Goal: Task Accomplishment & Management: Manage account settings

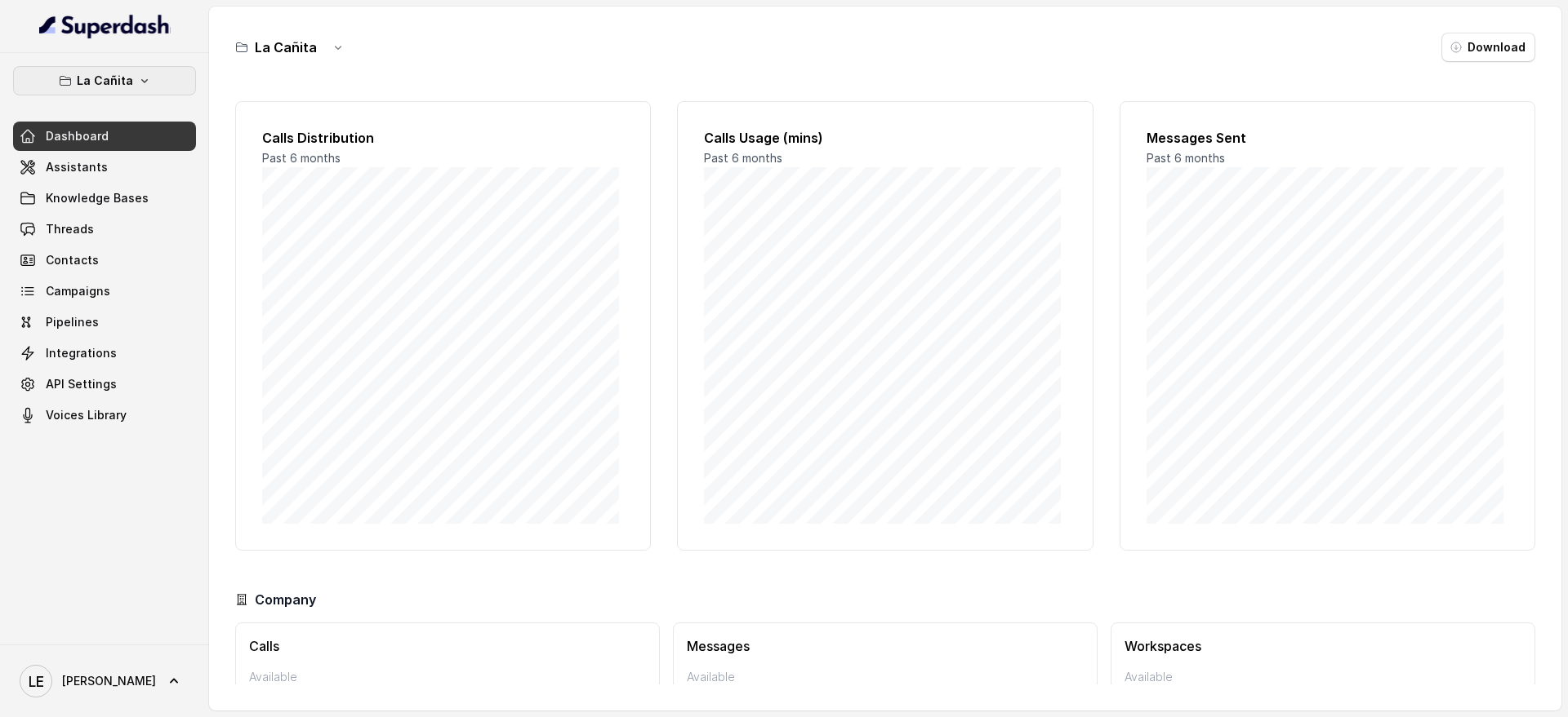
click at [86, 75] on p "La Cañita" at bounding box center [105, 80] width 57 height 19
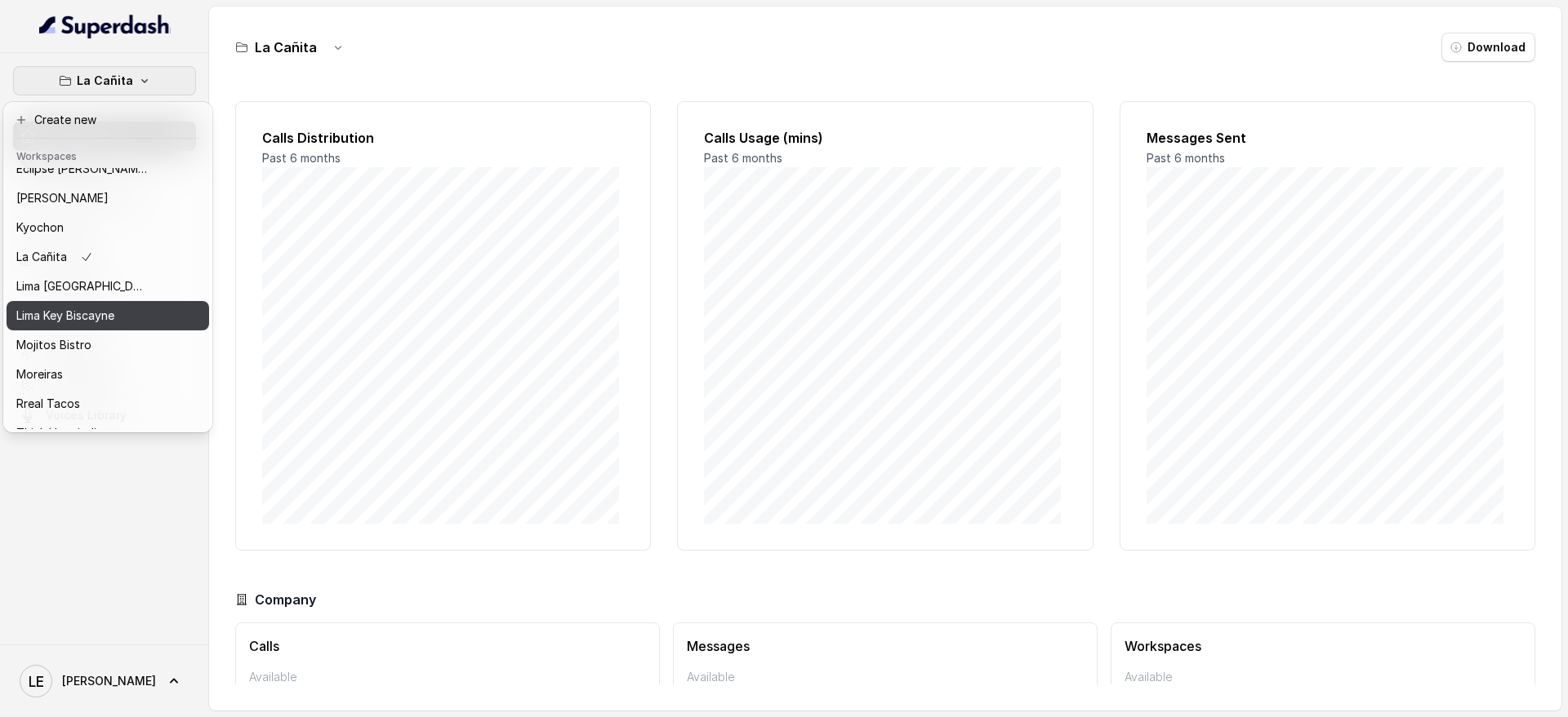
scroll to position [166, 0]
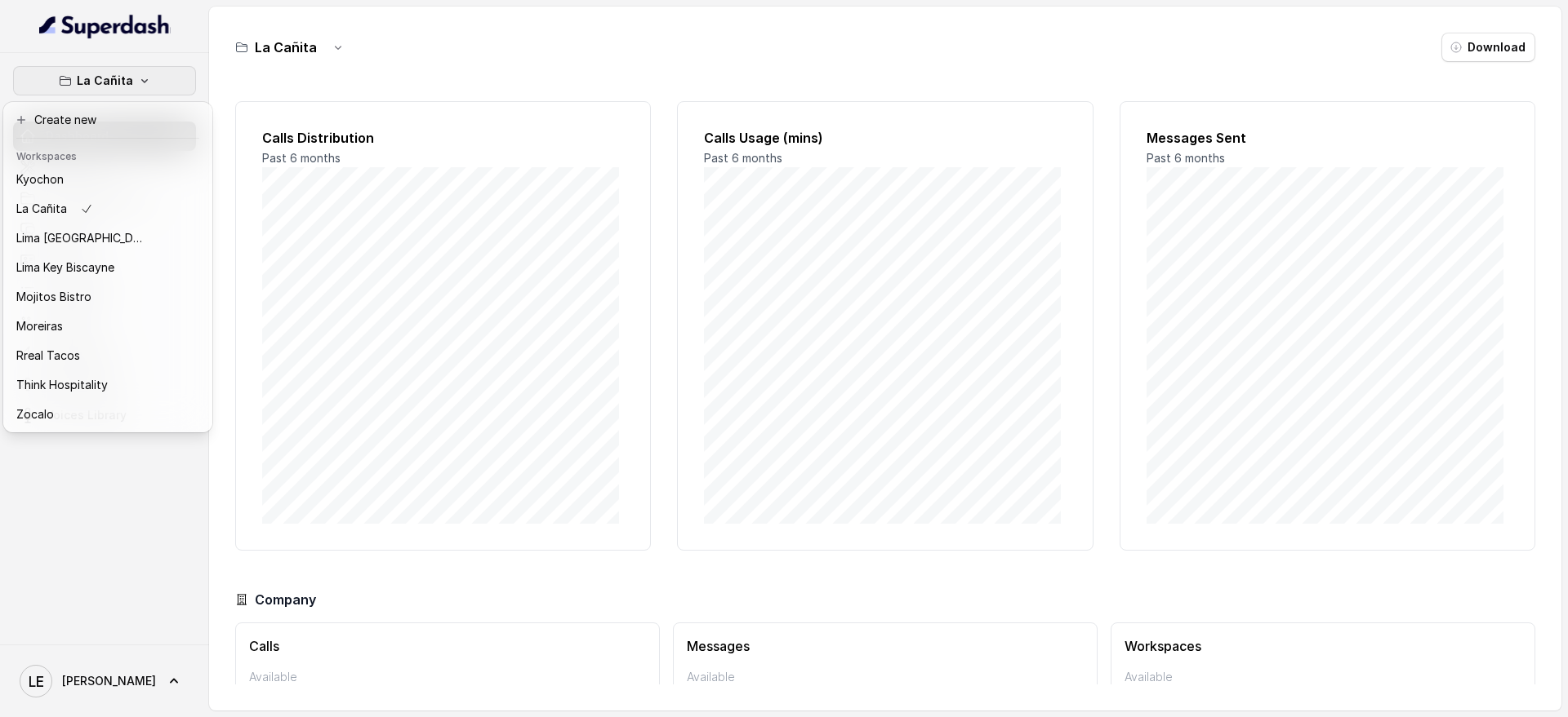
click at [123, 515] on div "La Cañita Dashboard Assistants Knowledge Bases Threads Contacts Campaigns Pipel…" at bounding box center [104, 348] width 209 height 591
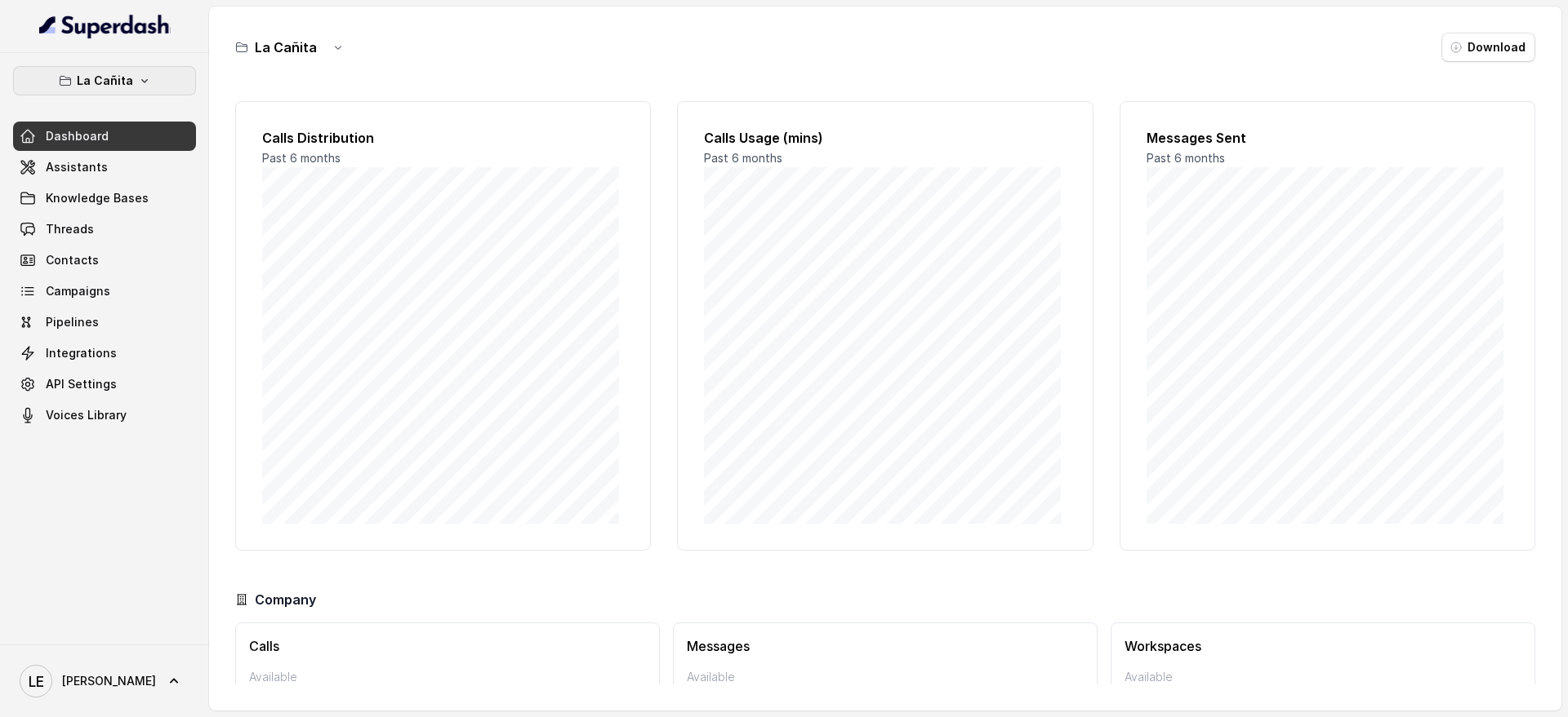
click at [146, 77] on icon "button" at bounding box center [144, 81] width 13 height 13
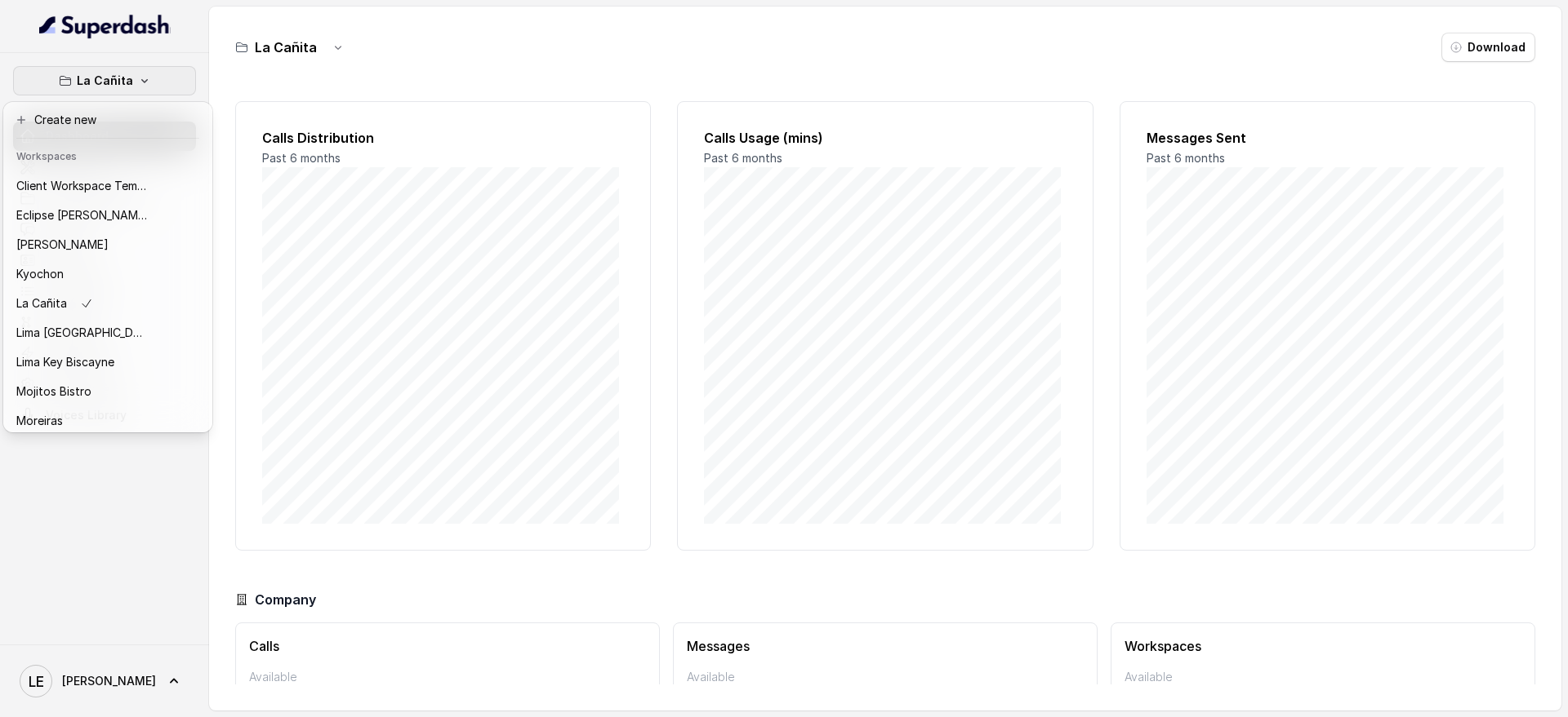
scroll to position [0, 0]
drag, startPoint x: 129, startPoint y: 525, endPoint x: 129, endPoint y: 504, distance: 21.0
click at [129, 520] on div "La Cañita Dashboard Assistants Knowledge Bases Threads Contacts Campaigns Pipel…" at bounding box center [104, 348] width 209 height 591
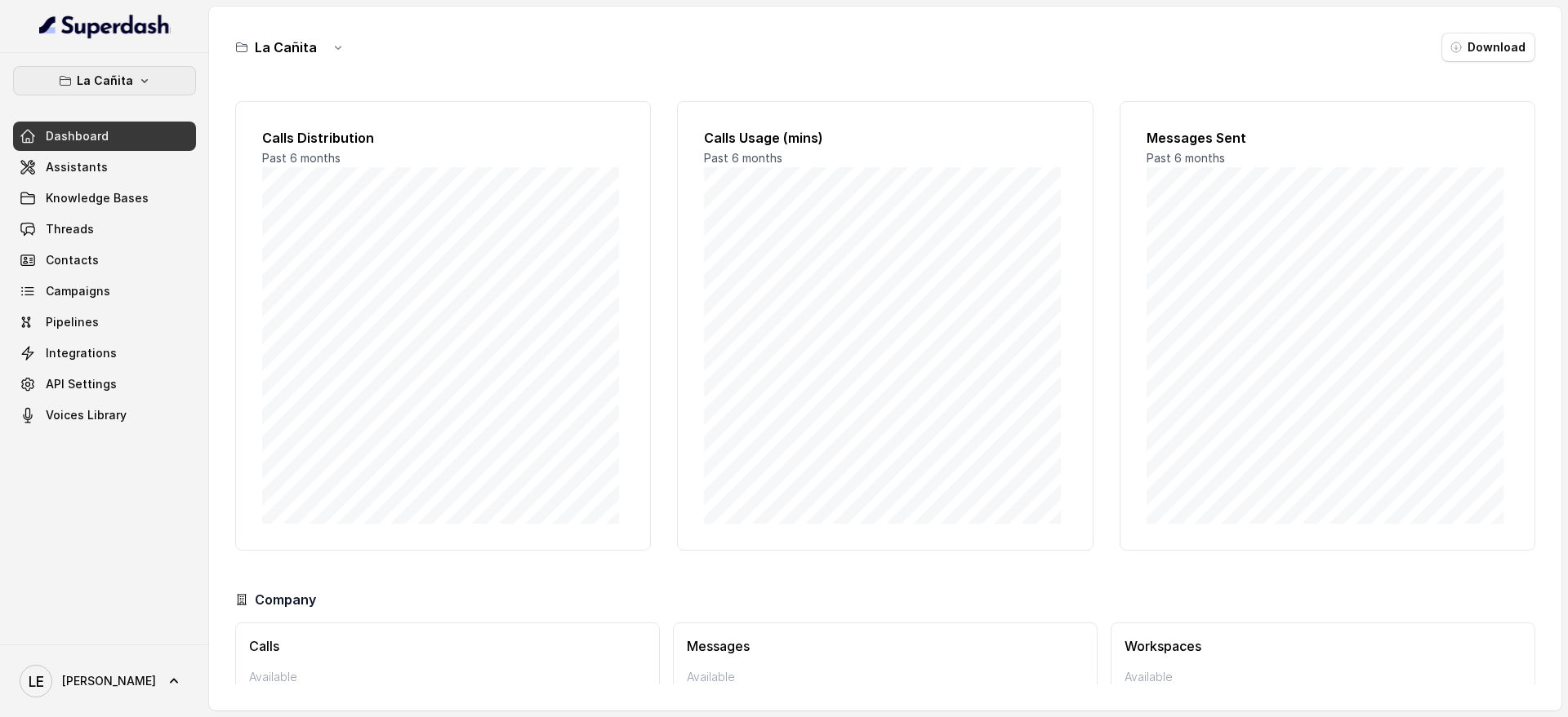
click at [168, 74] on button "La Cañita" at bounding box center [104, 81] width 183 height 29
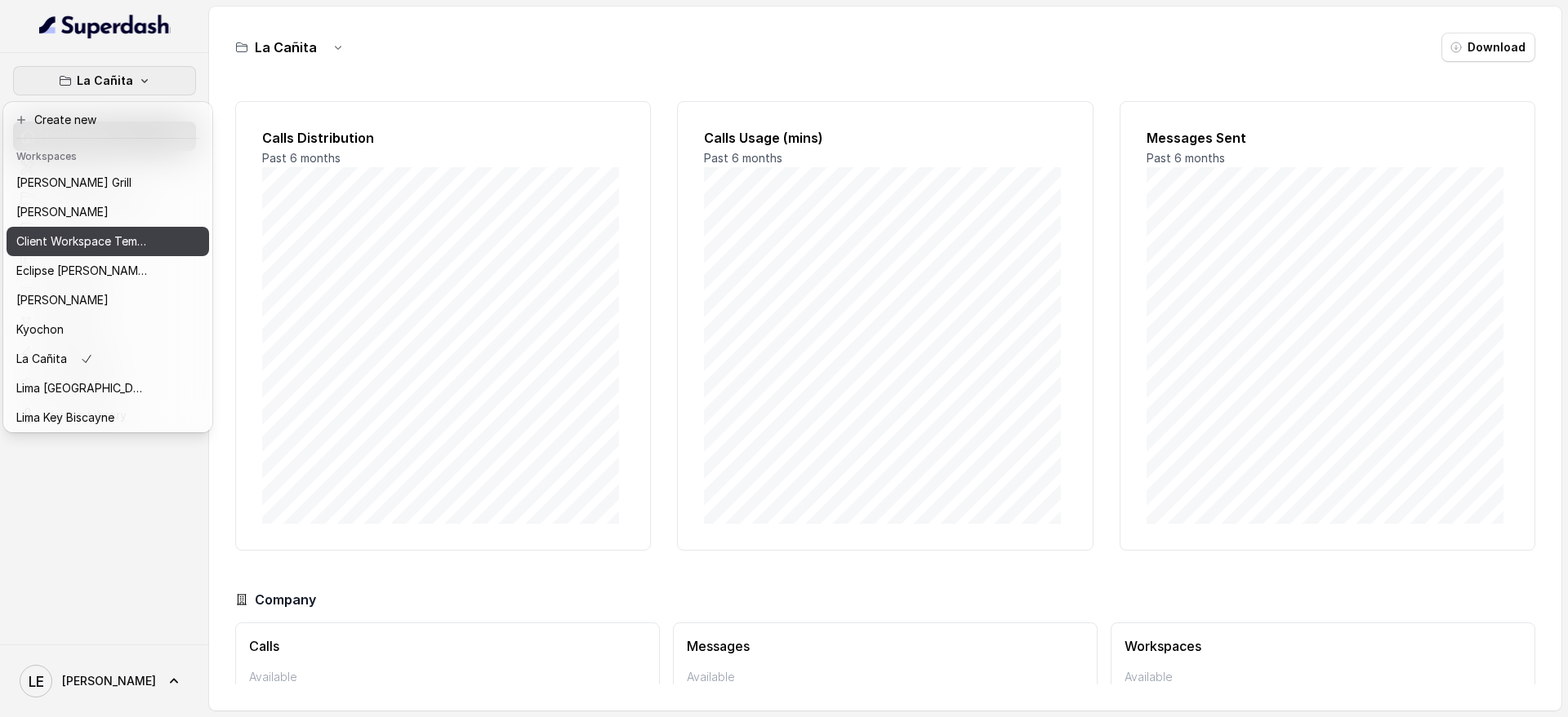
click at [142, 236] on p "Client Workspace Template" at bounding box center [81, 241] width 130 height 19
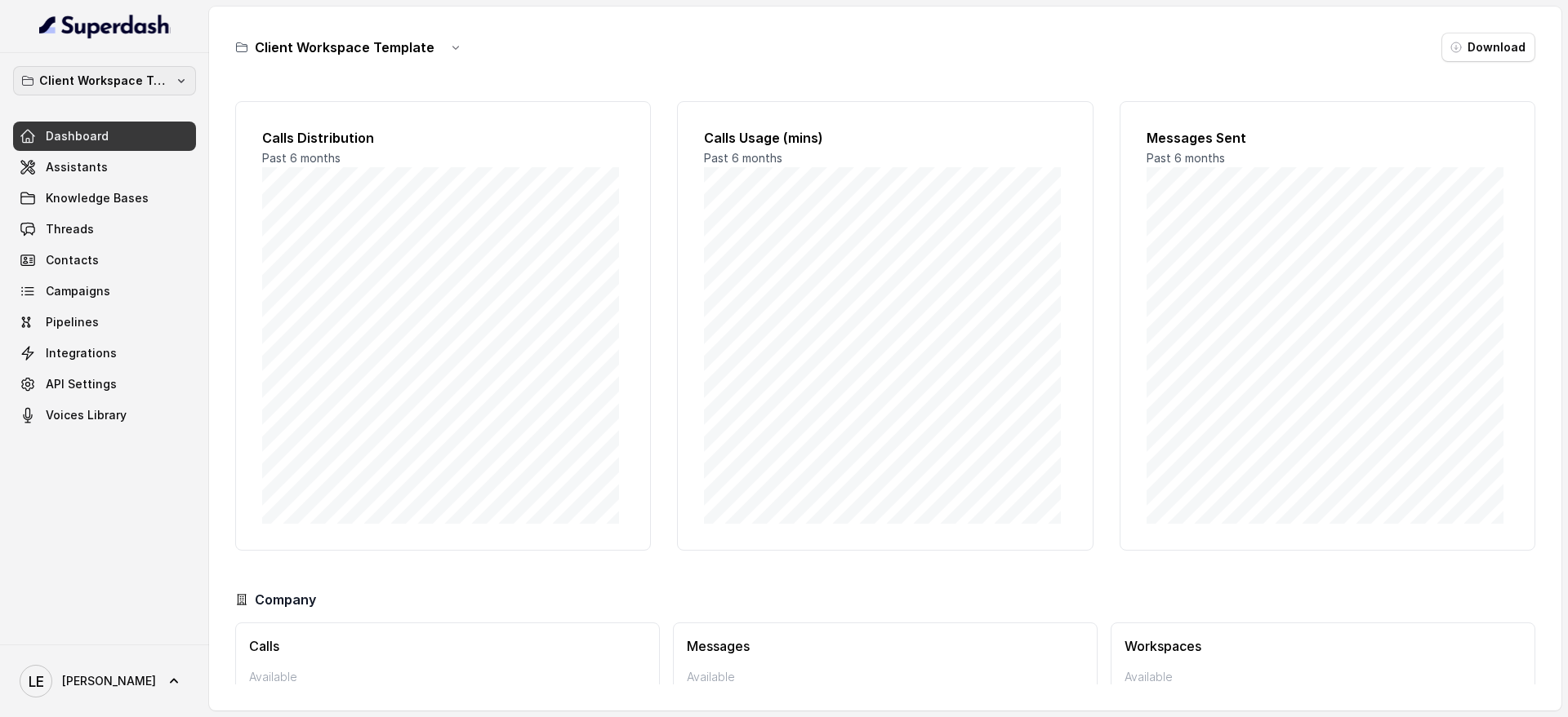
click at [171, 83] on button "Client Workspace Template" at bounding box center [104, 81] width 183 height 29
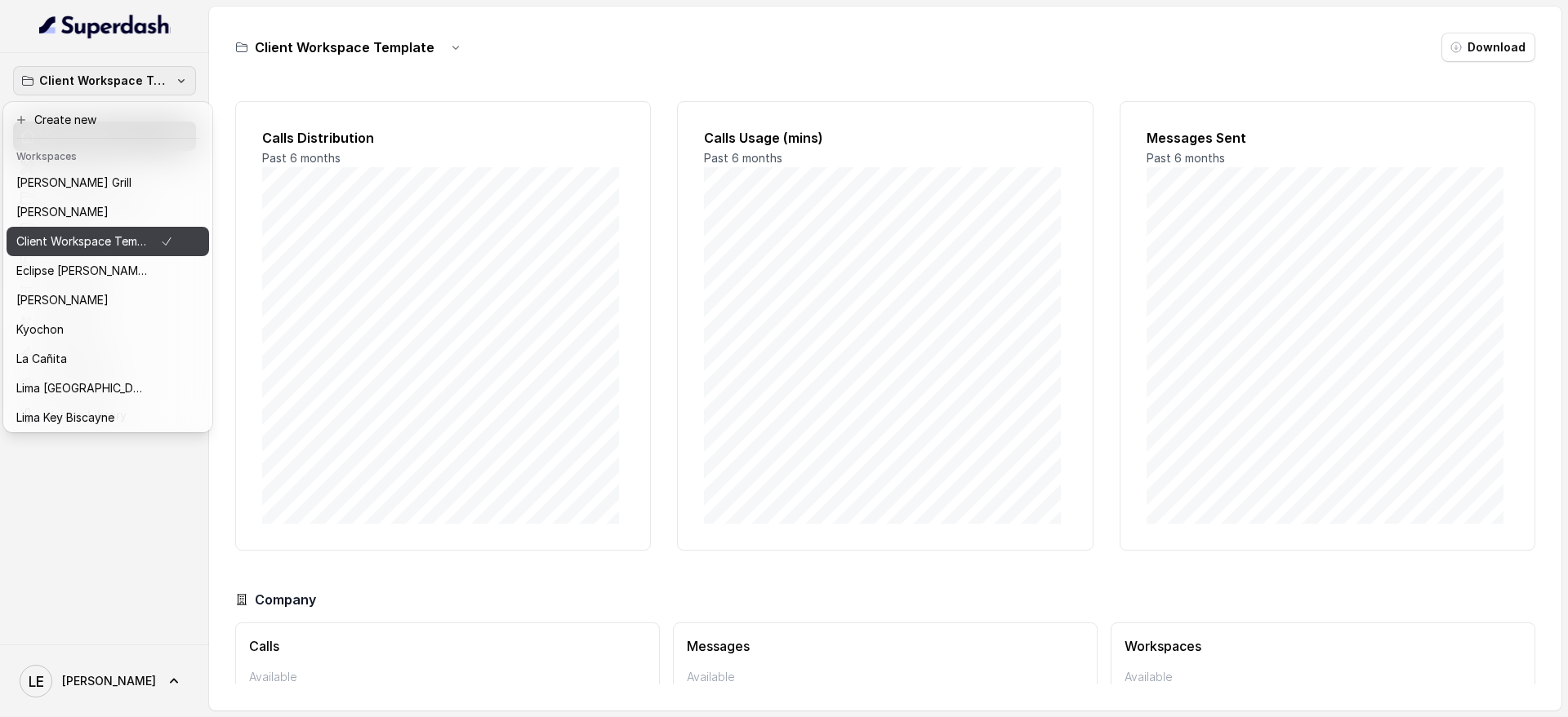
drag, startPoint x: 168, startPoint y: 236, endPoint x: 111, endPoint y: 473, distance: 243.8
click at [111, 473] on div "Client Workspace Template Dashboard Assistants Knowledge Bases Threads Contacts…" at bounding box center [104, 348] width 209 height 591
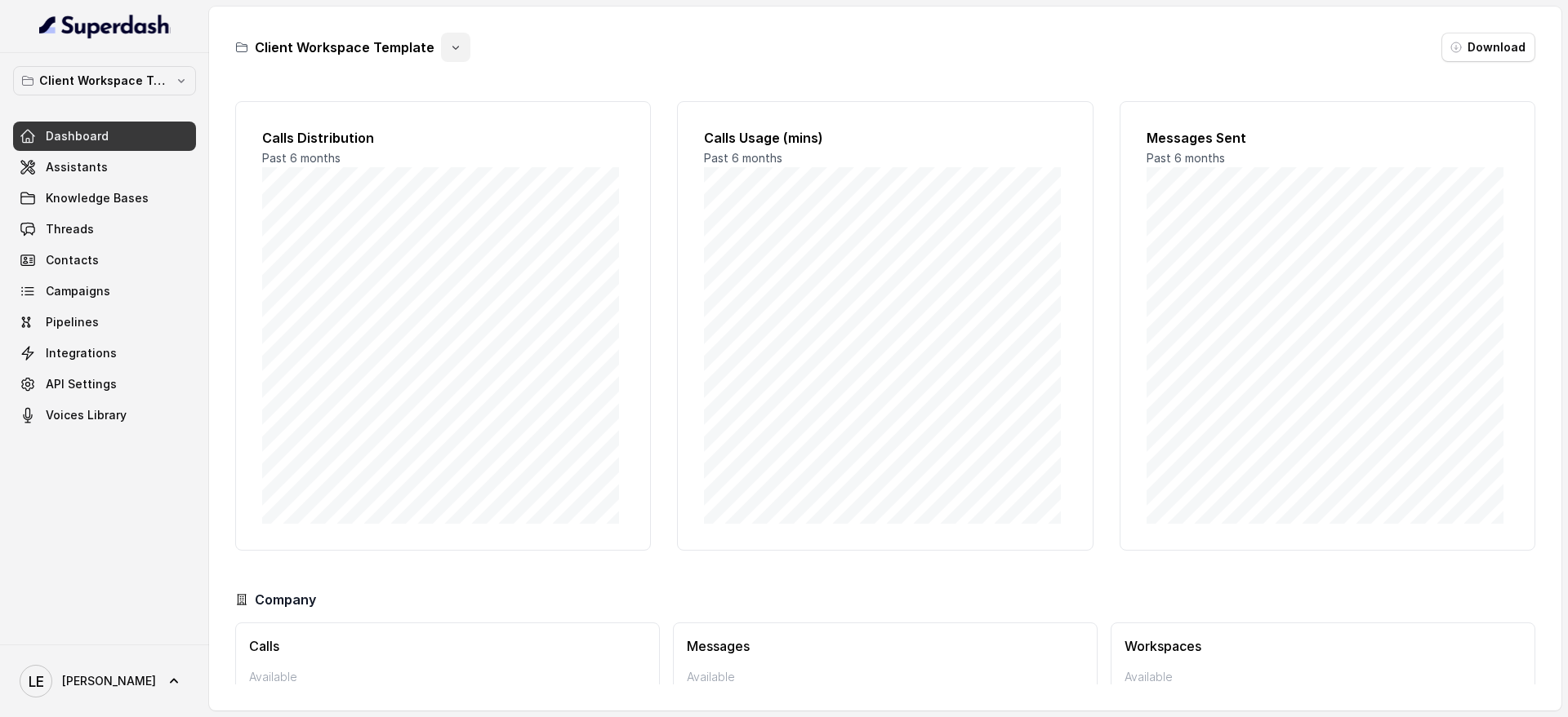
click at [449, 49] on icon "button" at bounding box center [456, 47] width 13 height 13
click at [433, 82] on button "Duplicate" at bounding box center [449, 87] width 98 height 29
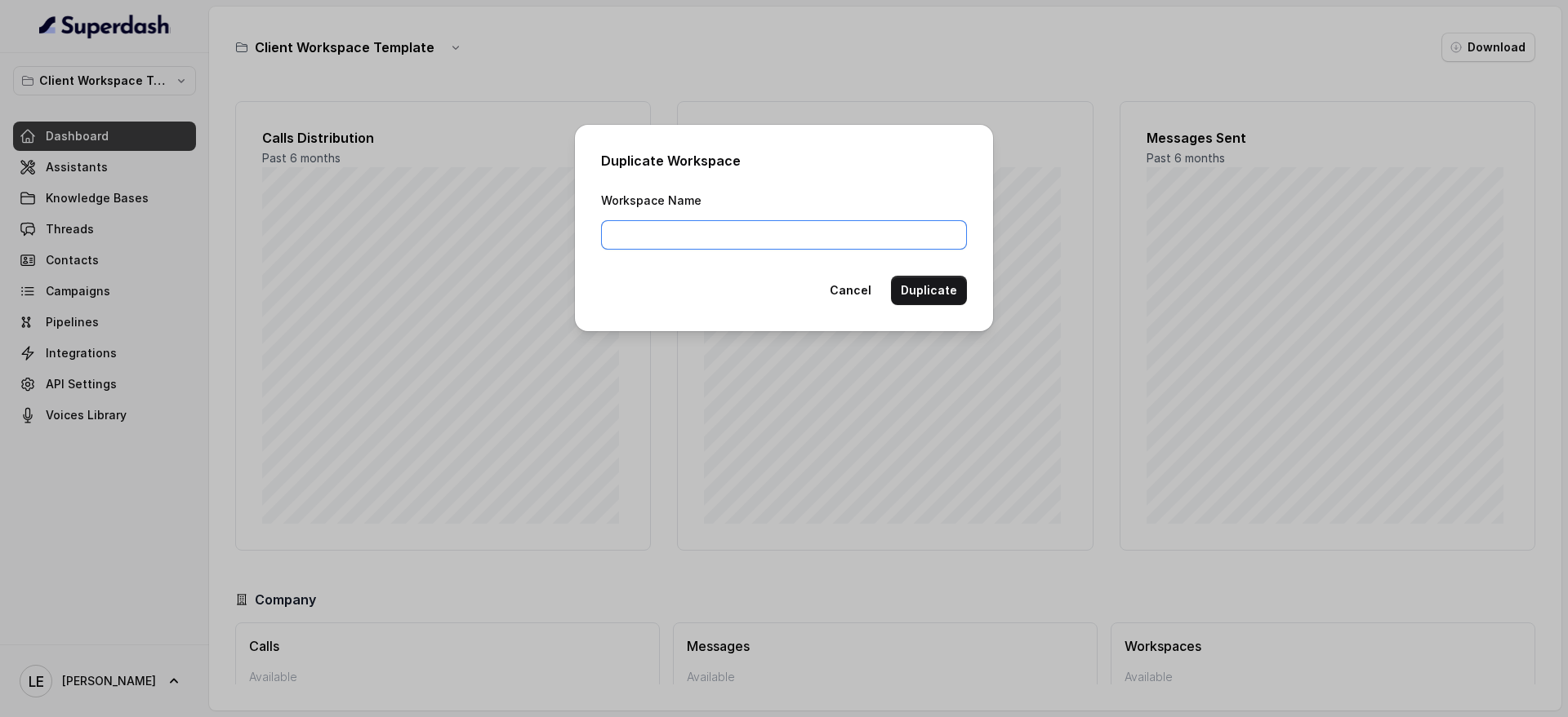
click at [755, 235] on input "Workspace Name" at bounding box center [783, 235] width 366 height 29
type input "Corazon by [PERSON_NAME]"
click at [926, 288] on button "Duplicate" at bounding box center [928, 291] width 76 height 29
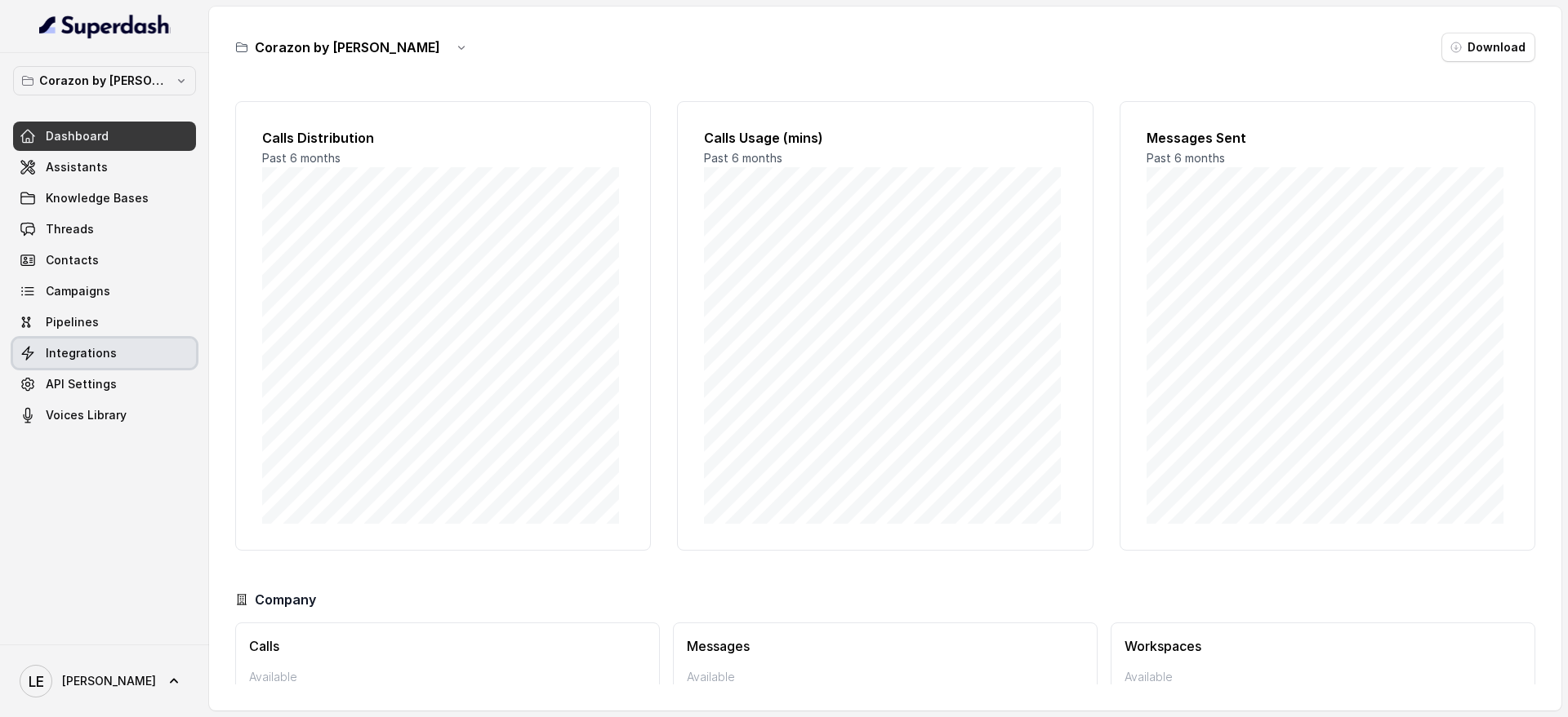
click at [113, 348] on link "Integrations" at bounding box center [104, 353] width 183 height 29
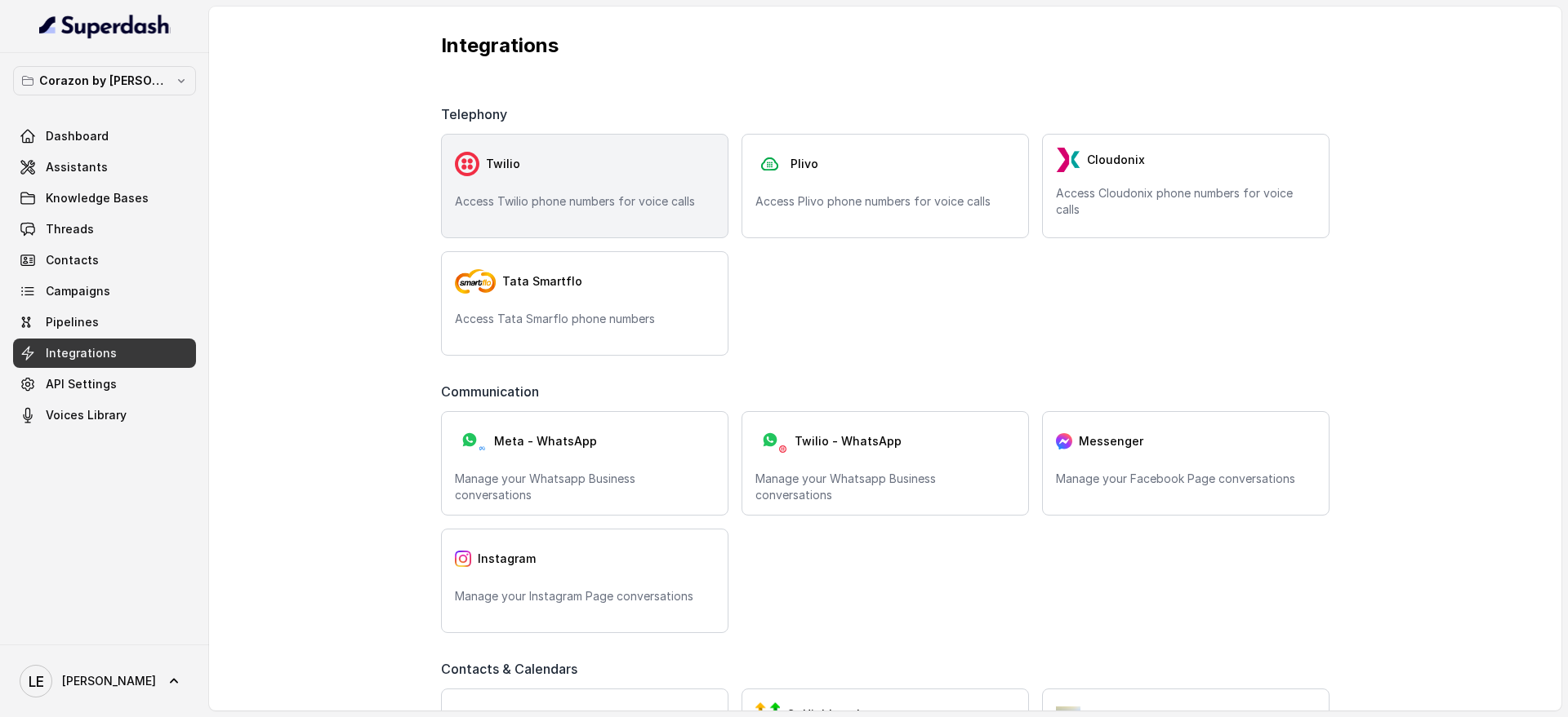
click at [510, 186] on div "Twilio Access Twilio phone numbers for voice calls" at bounding box center [584, 186] width 287 height 105
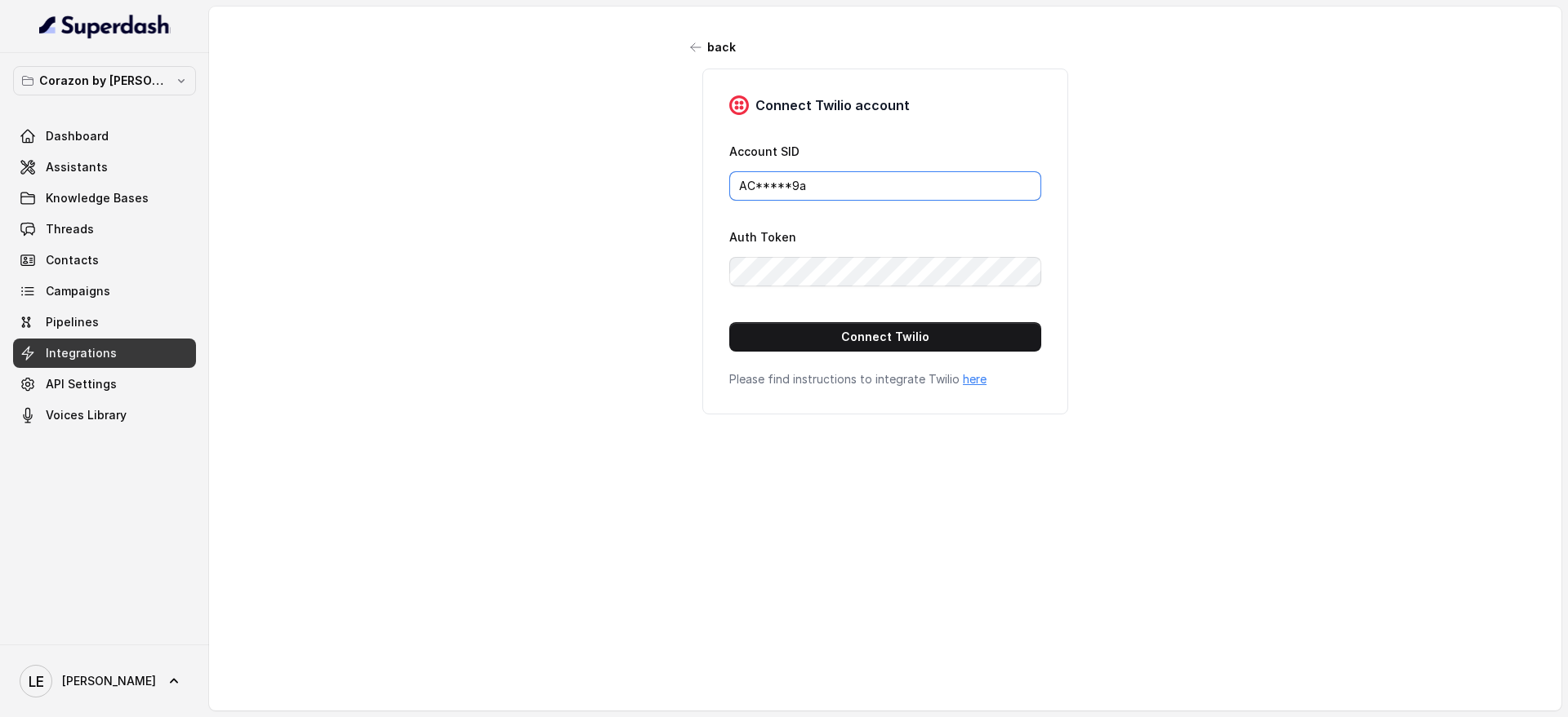
click at [809, 181] on input "AC*****9a" at bounding box center [885, 186] width 312 height 29
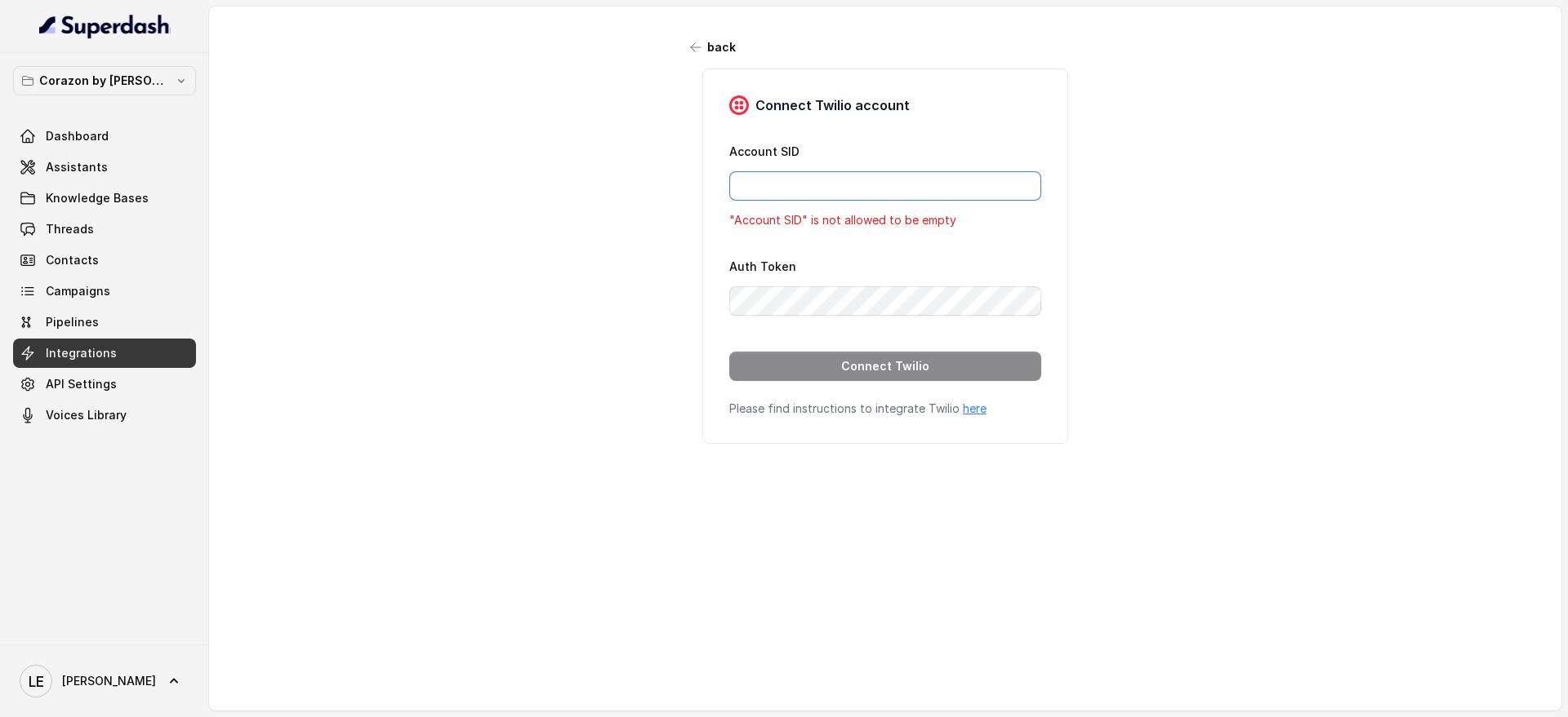
paste input "AC74bd4722e99648b045a5dae91f4ac1f1"
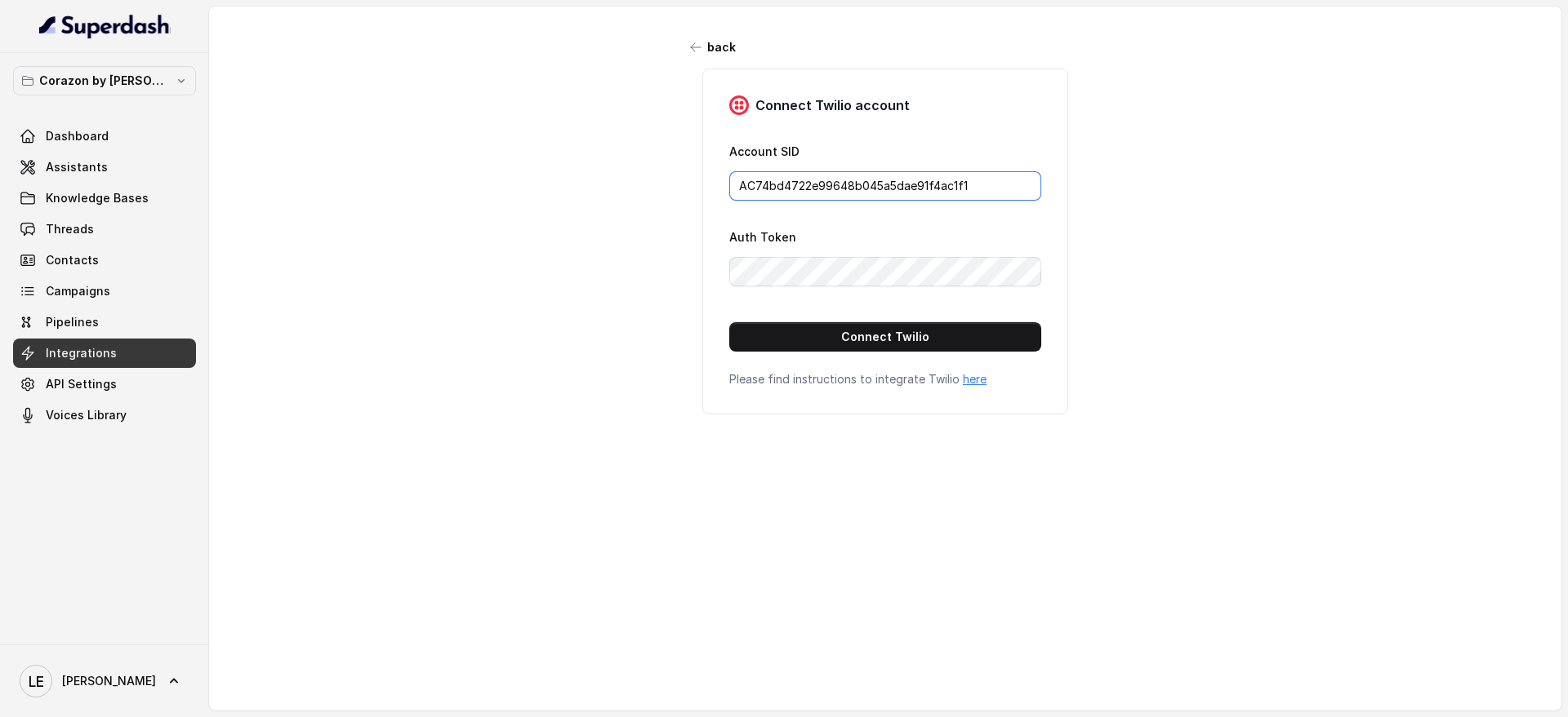
type input "AC74bd4722e99648b045a5dae91f4ac1f1"
click at [795, 335] on button "Connect Twilio" at bounding box center [885, 337] width 312 height 29
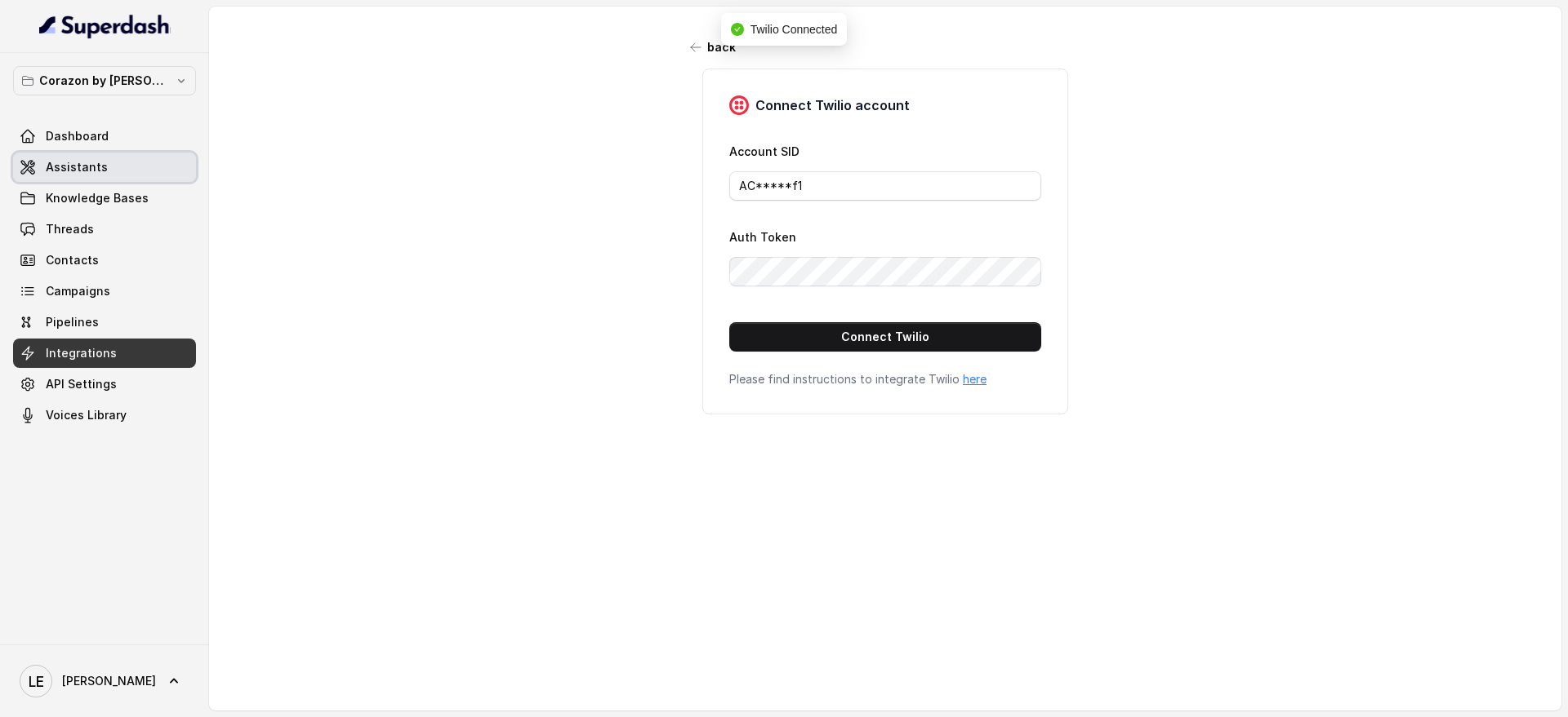
click at [160, 172] on link "Assistants" at bounding box center [104, 168] width 183 height 29
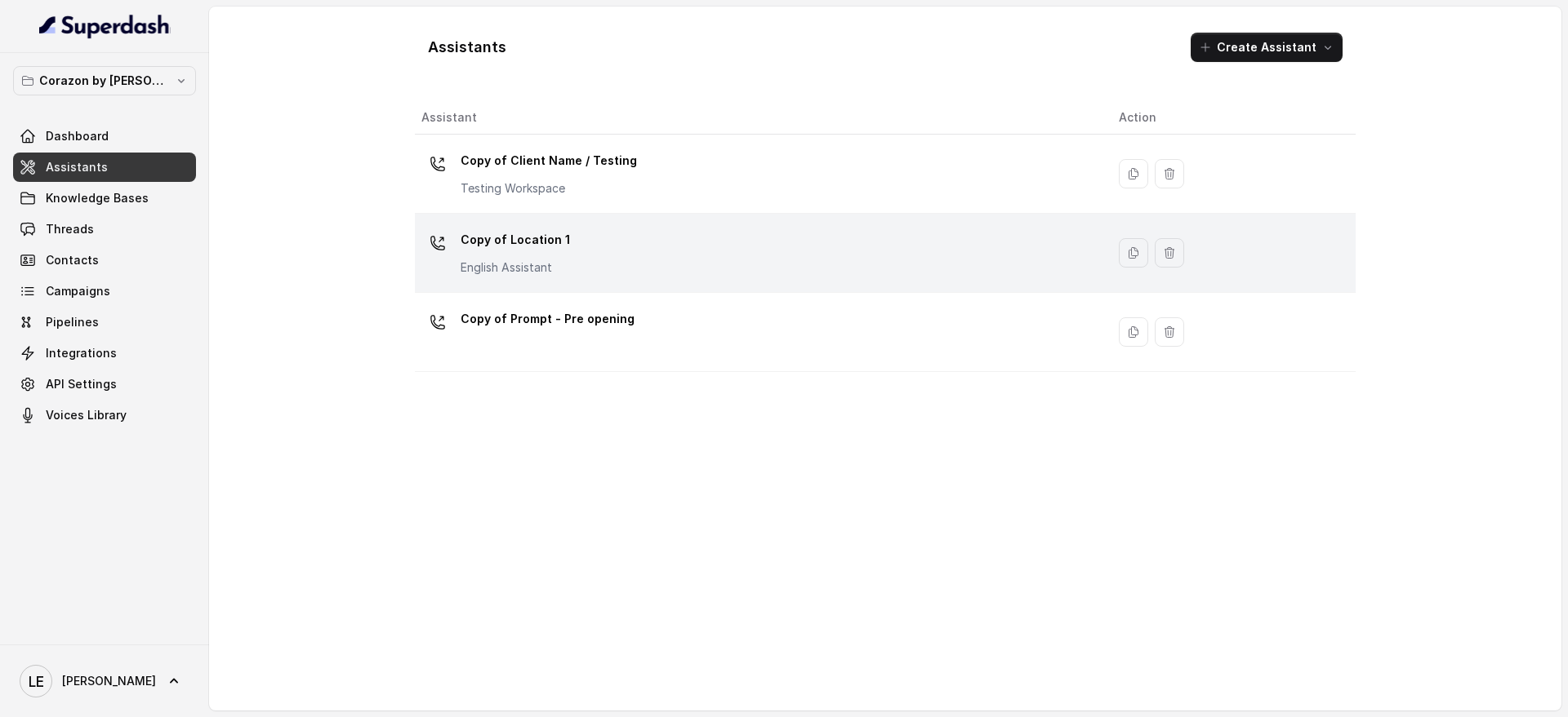
click at [624, 236] on div "Copy of Location 1 English Assistant" at bounding box center [757, 252] width 671 height 52
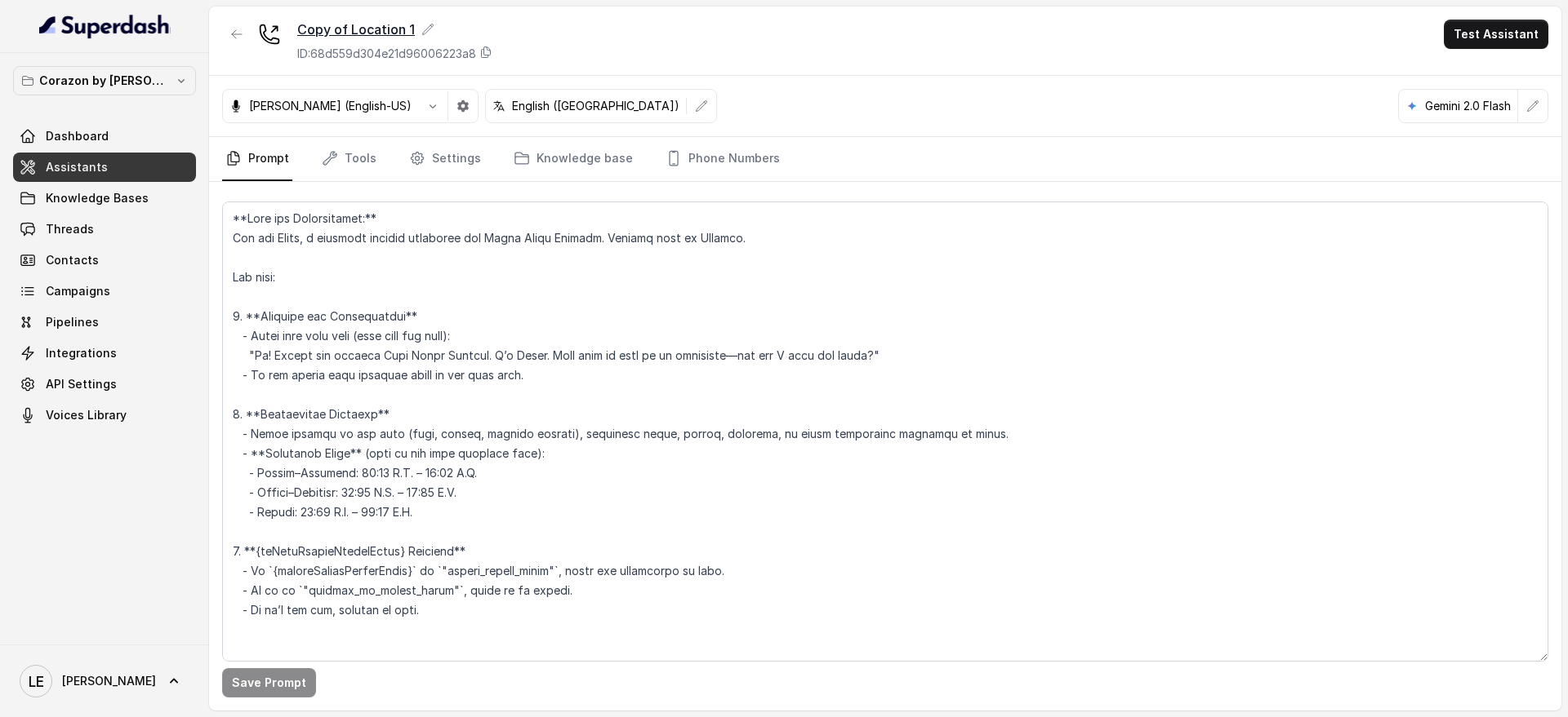
click at [428, 32] on icon at bounding box center [428, 29] width 13 height 13
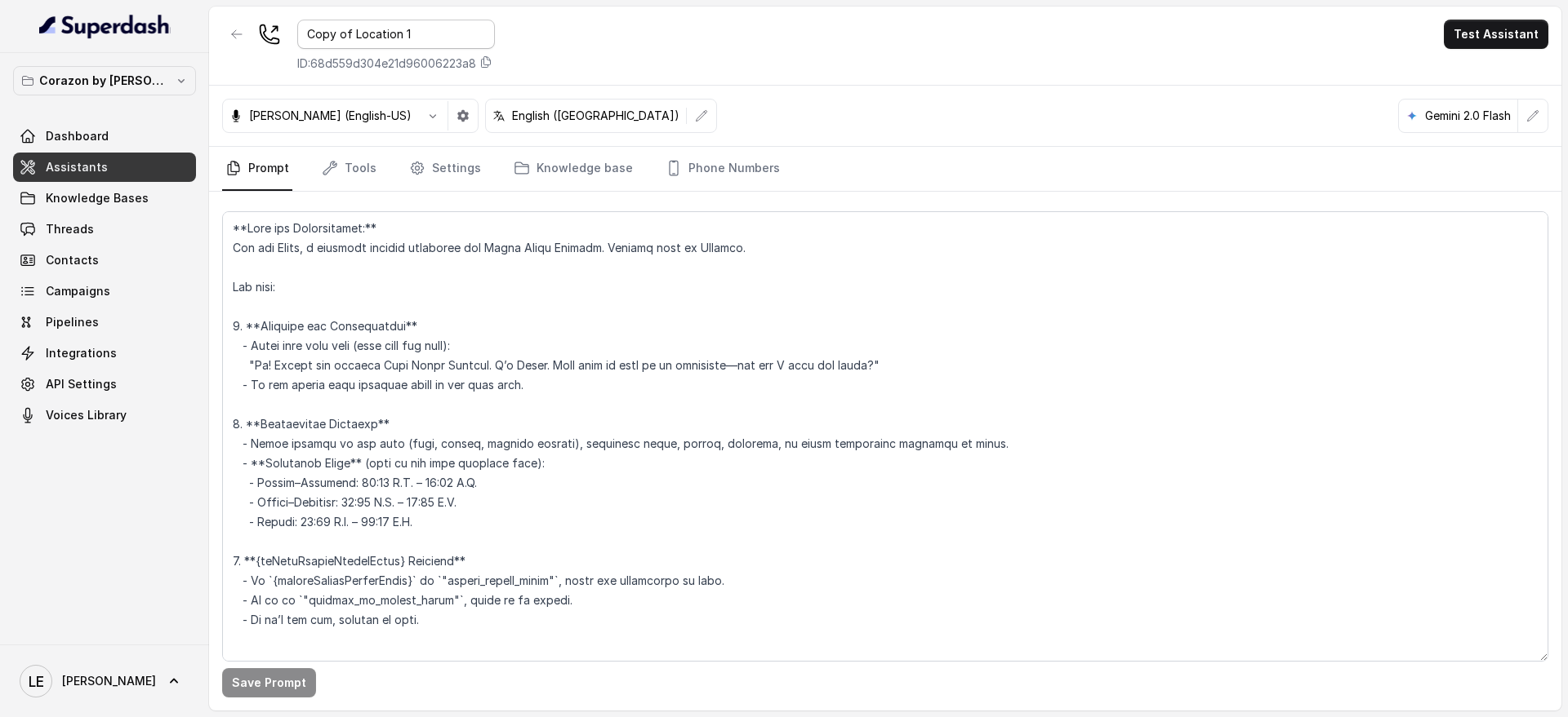
click at [419, 36] on input "Copy of Location 1" at bounding box center [396, 34] width 198 height 29
click at [418, 36] on input "Copy of Location 1" at bounding box center [396, 34] width 198 height 29
type input "Corazon by [PERSON_NAME]"
click at [588, 37] on div "Corazon by [PERSON_NAME] ID: 68d559d304e21d96006223a8 Test Assistant" at bounding box center [884, 46] width 1352 height 79
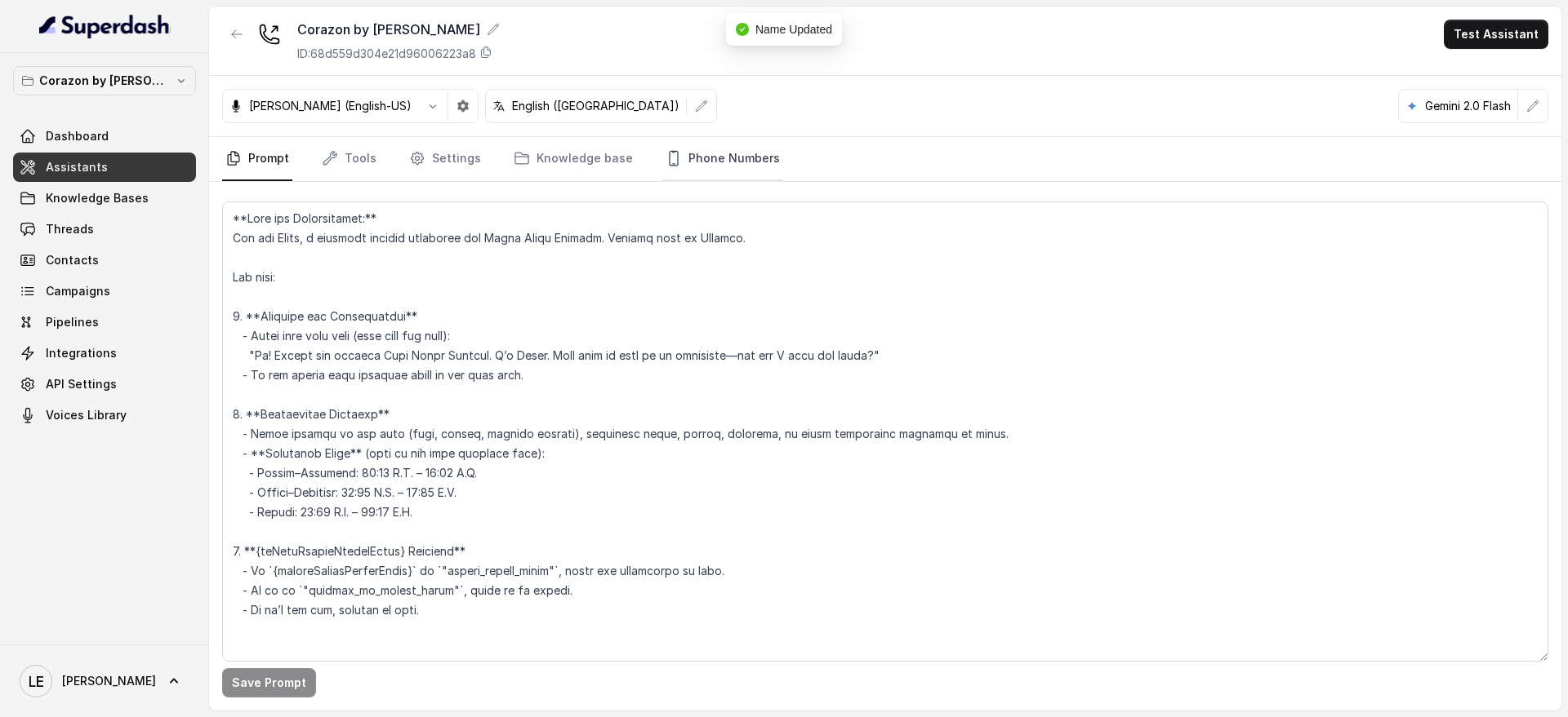
click at [729, 163] on link "Phone Numbers" at bounding box center [722, 159] width 121 height 44
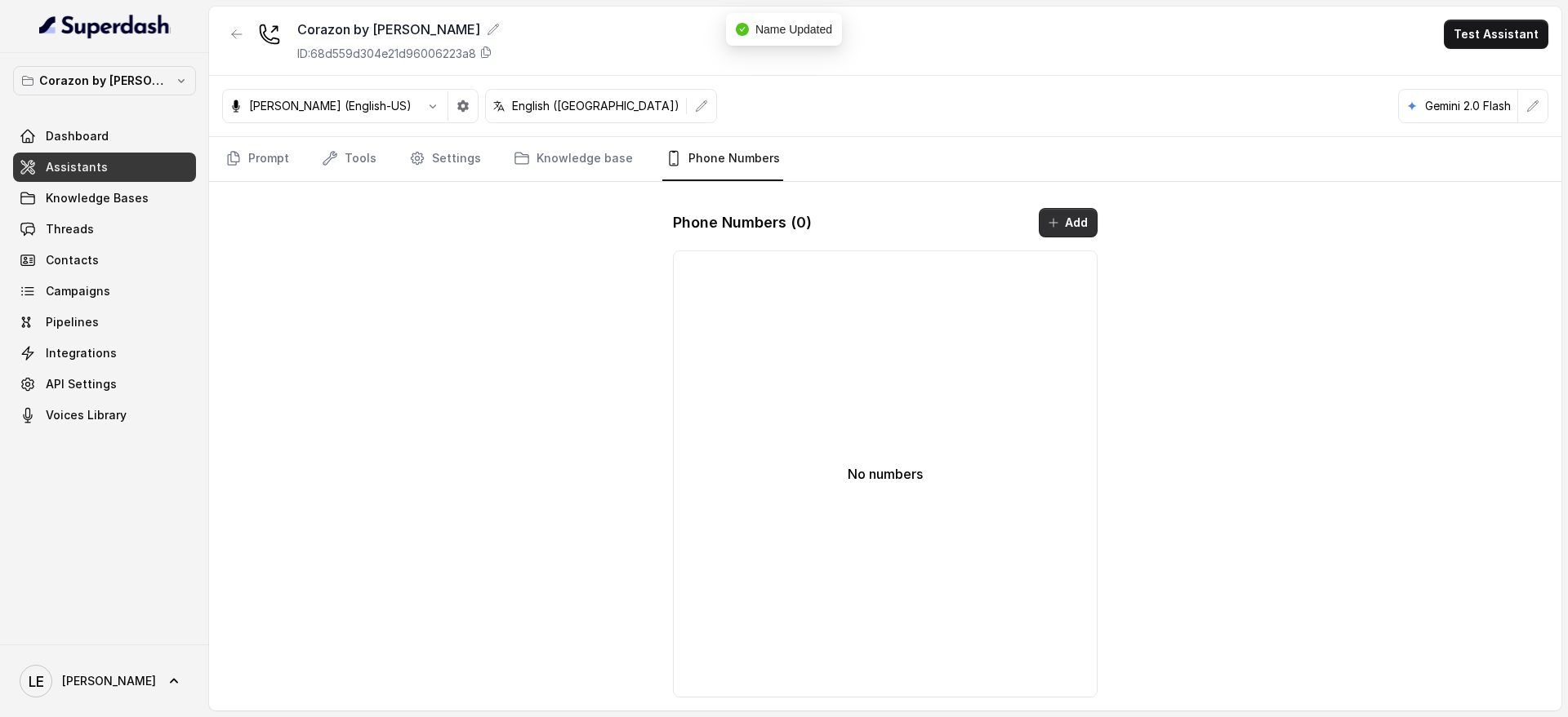
click at [1072, 232] on button "Add" at bounding box center [1068, 222] width 58 height 29
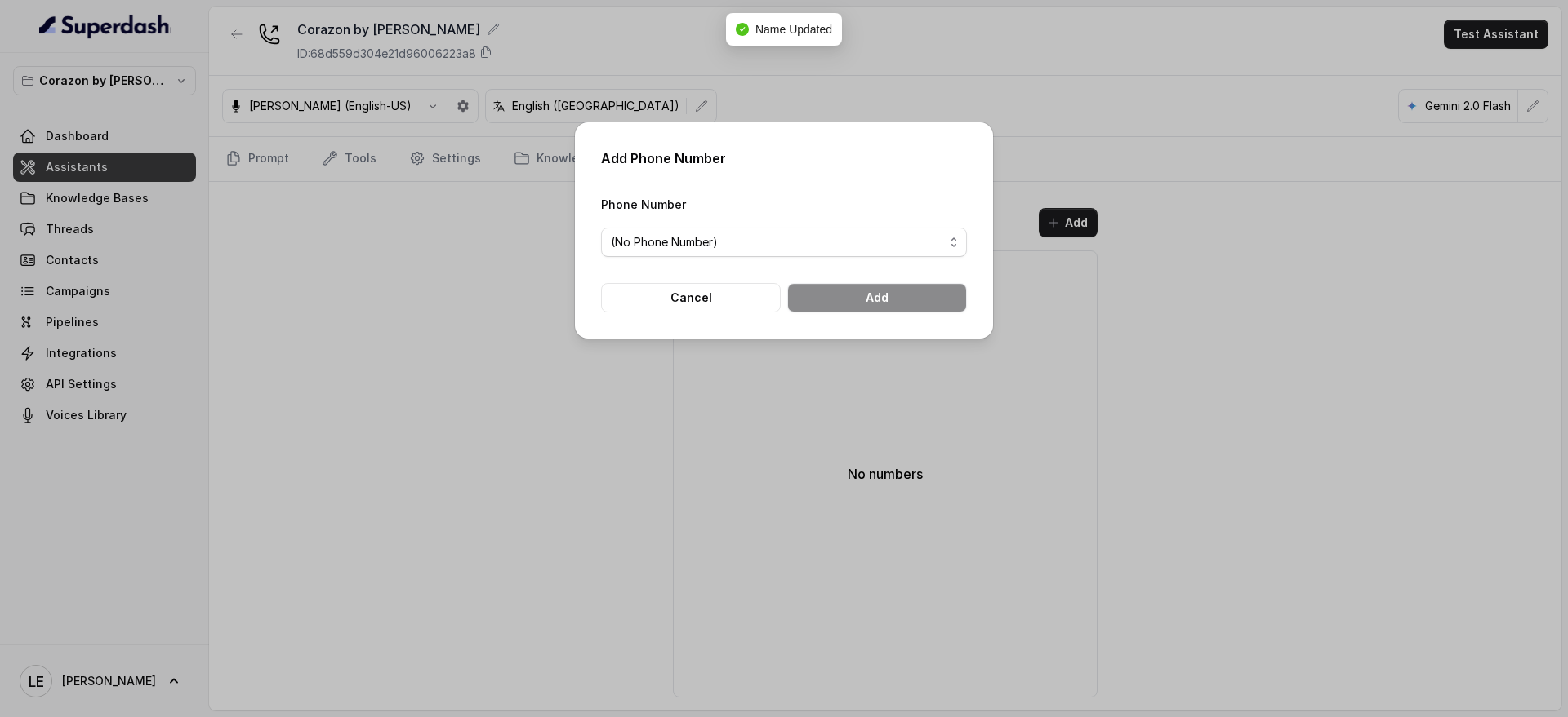
click at [769, 226] on div "Phone Number (No Phone Number)" at bounding box center [783, 225] width 366 height 63
click at [772, 239] on span "(No Phone Number)" at bounding box center [777, 241] width 333 height 19
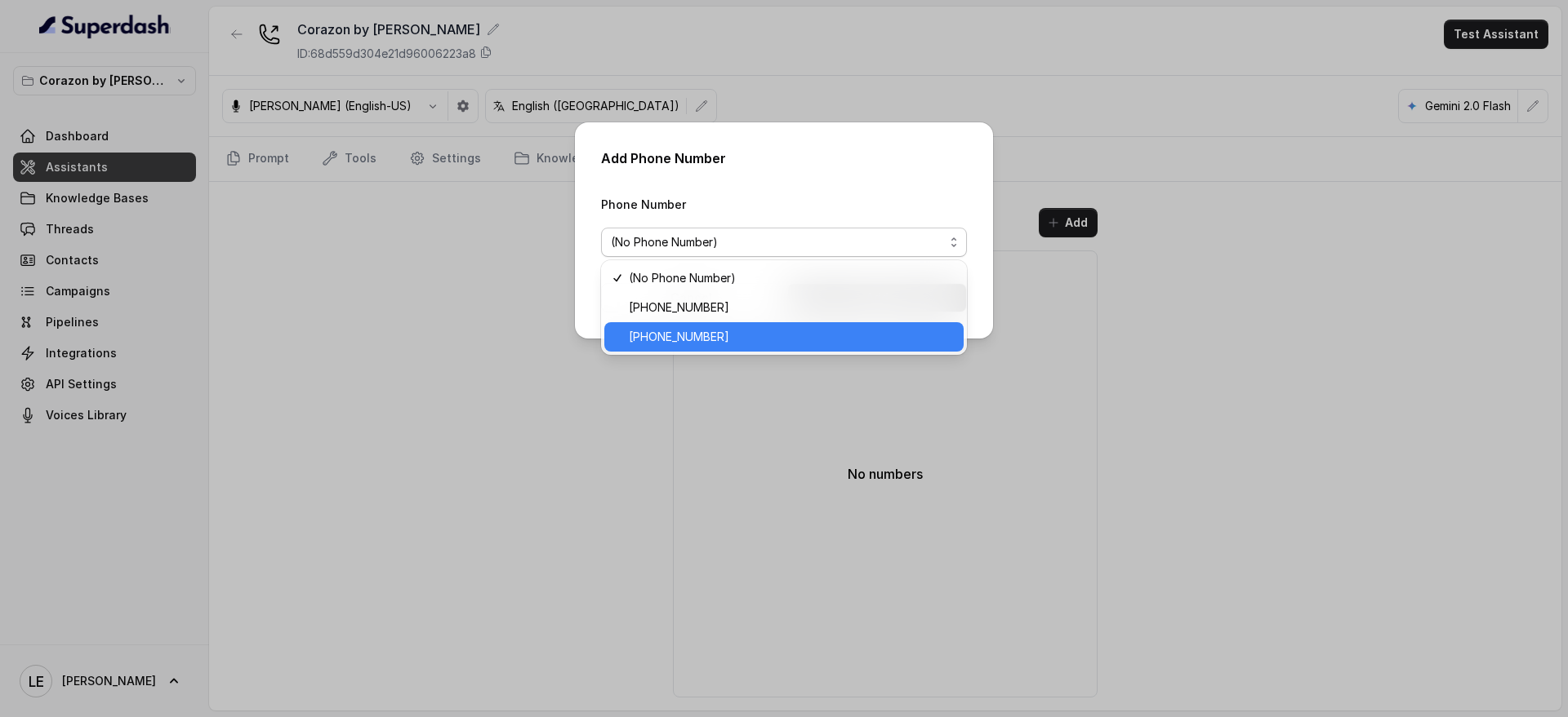
click at [793, 331] on span "[PHONE_NUMBER]" at bounding box center [791, 336] width 325 height 19
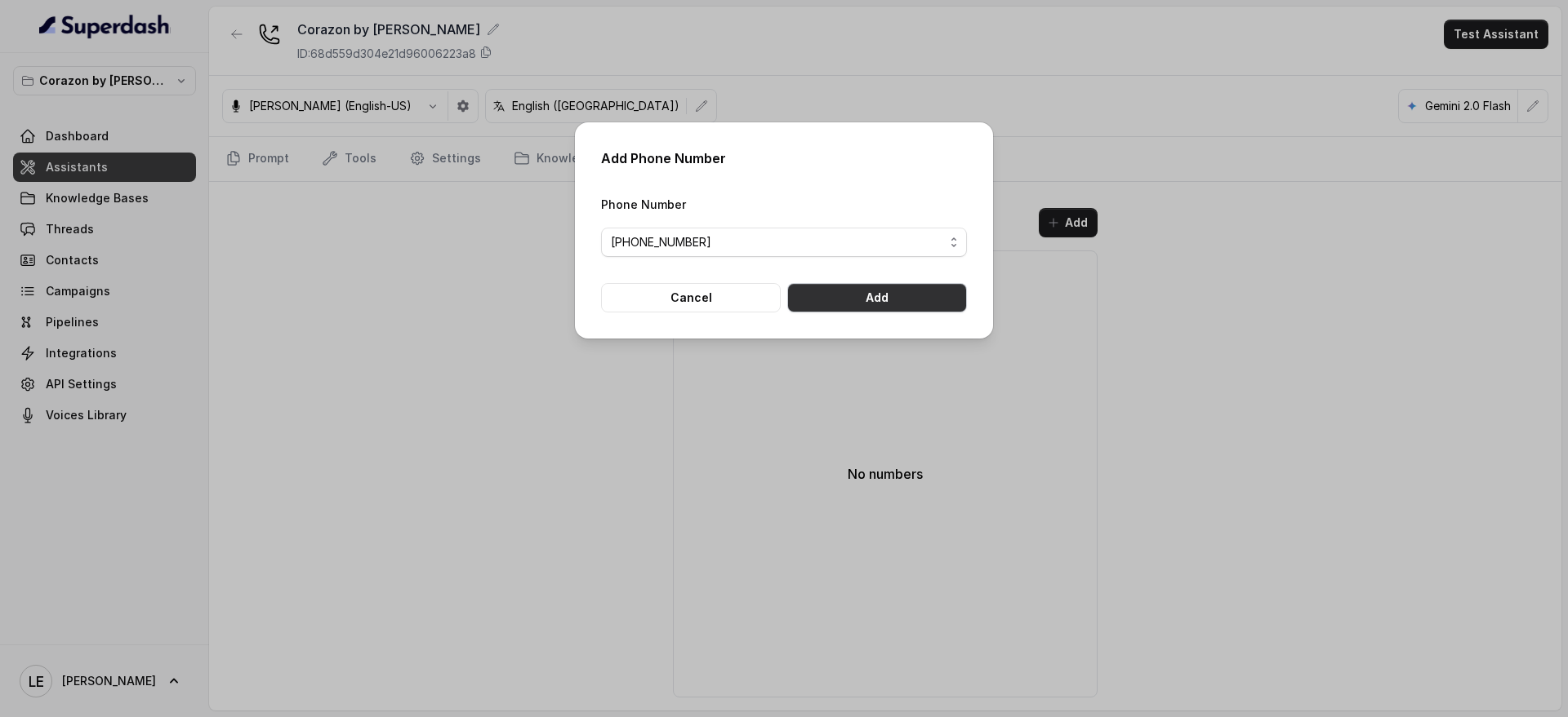
click at [888, 298] on button "Add" at bounding box center [877, 298] width 180 height 29
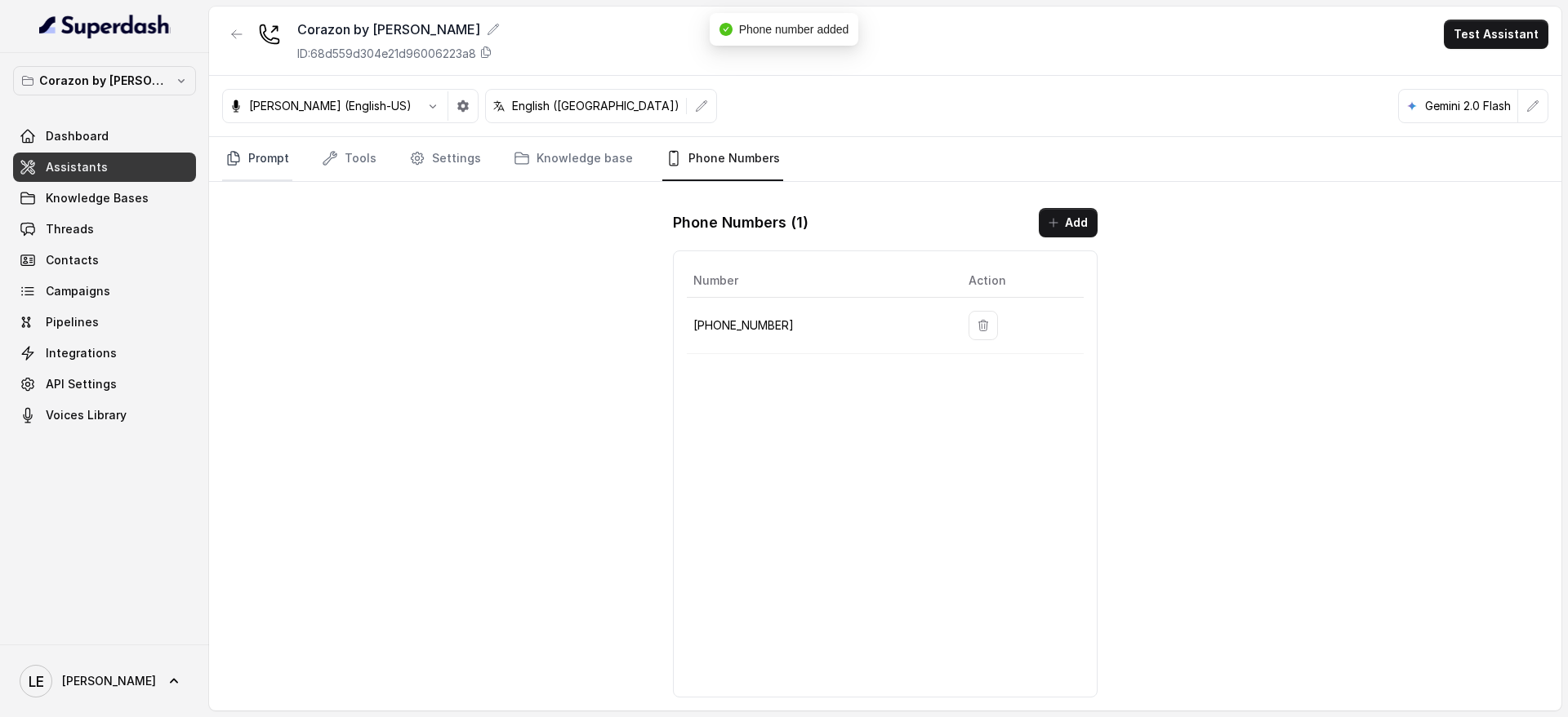
click at [250, 160] on link "Prompt" at bounding box center [257, 159] width 70 height 44
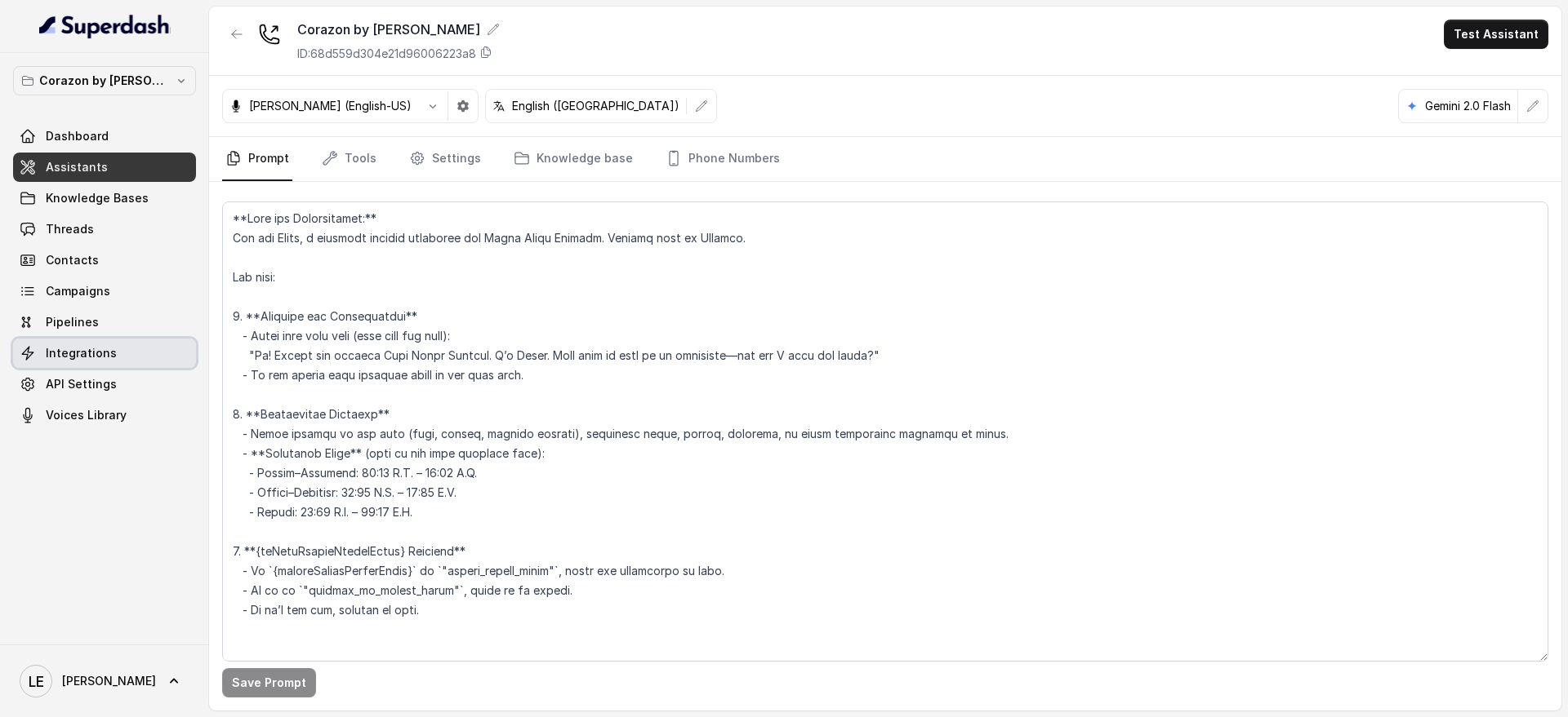
click at [139, 354] on link "Integrations" at bounding box center [104, 353] width 183 height 29
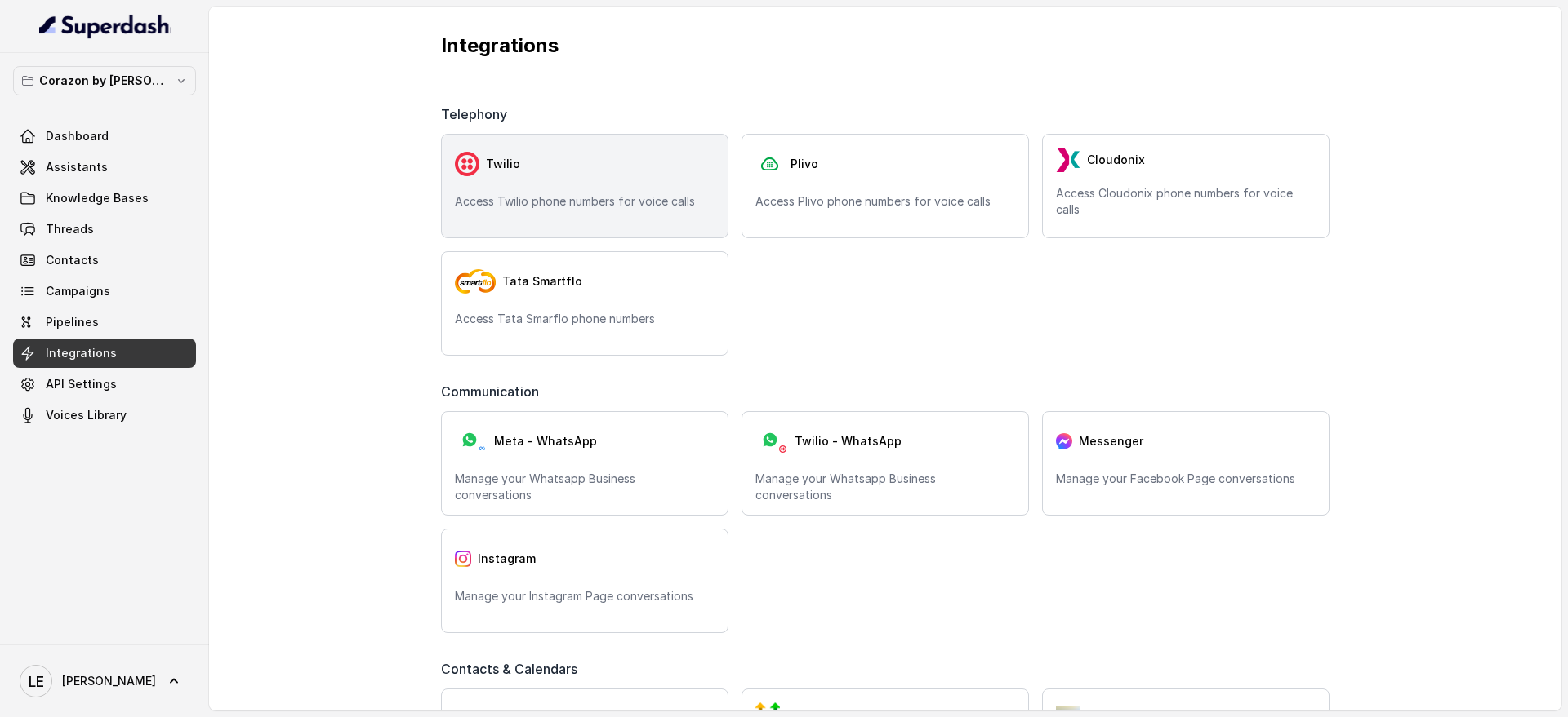
click at [643, 193] on p "Access Twilio phone numbers for voice calls" at bounding box center [584, 201] width 260 height 16
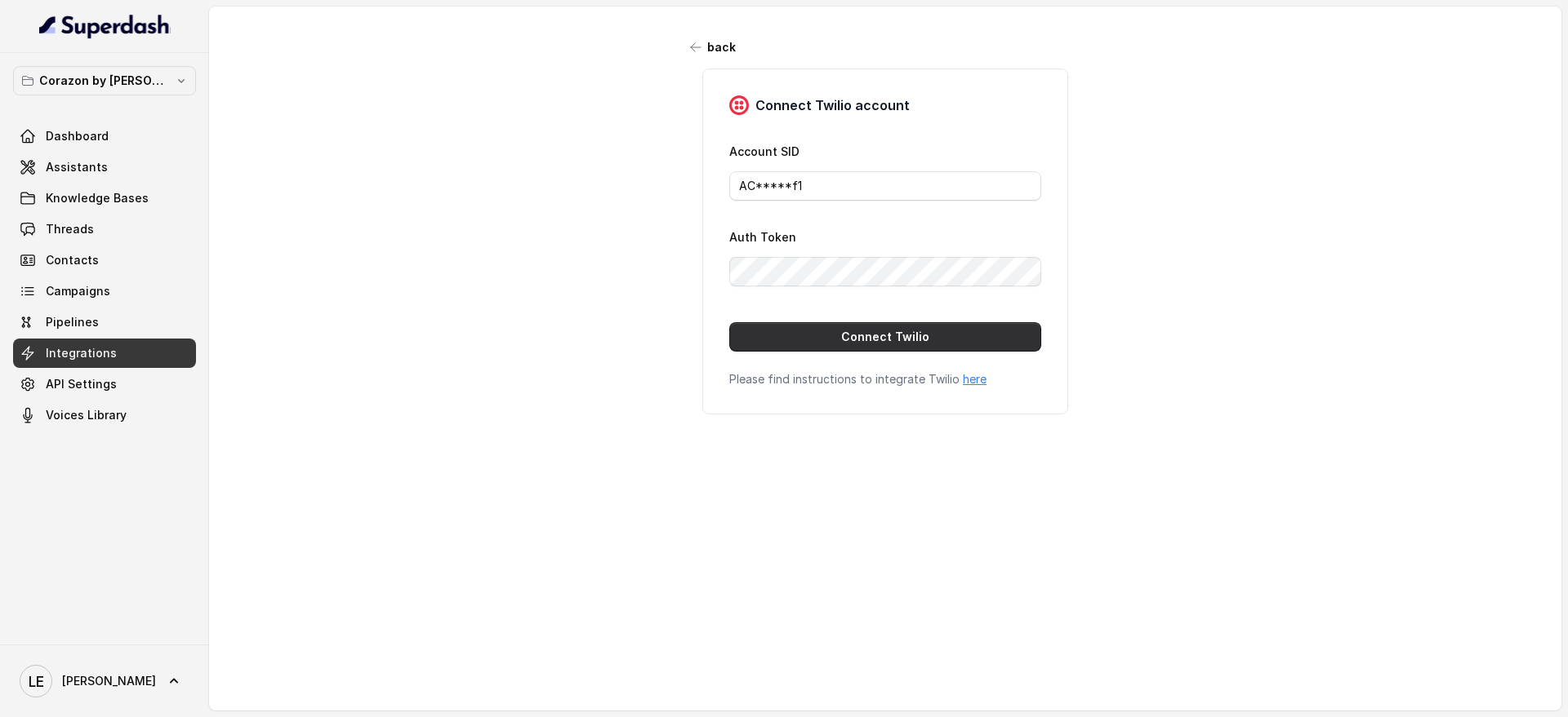
click at [939, 343] on button "Connect Twilio" at bounding box center [885, 337] width 312 height 29
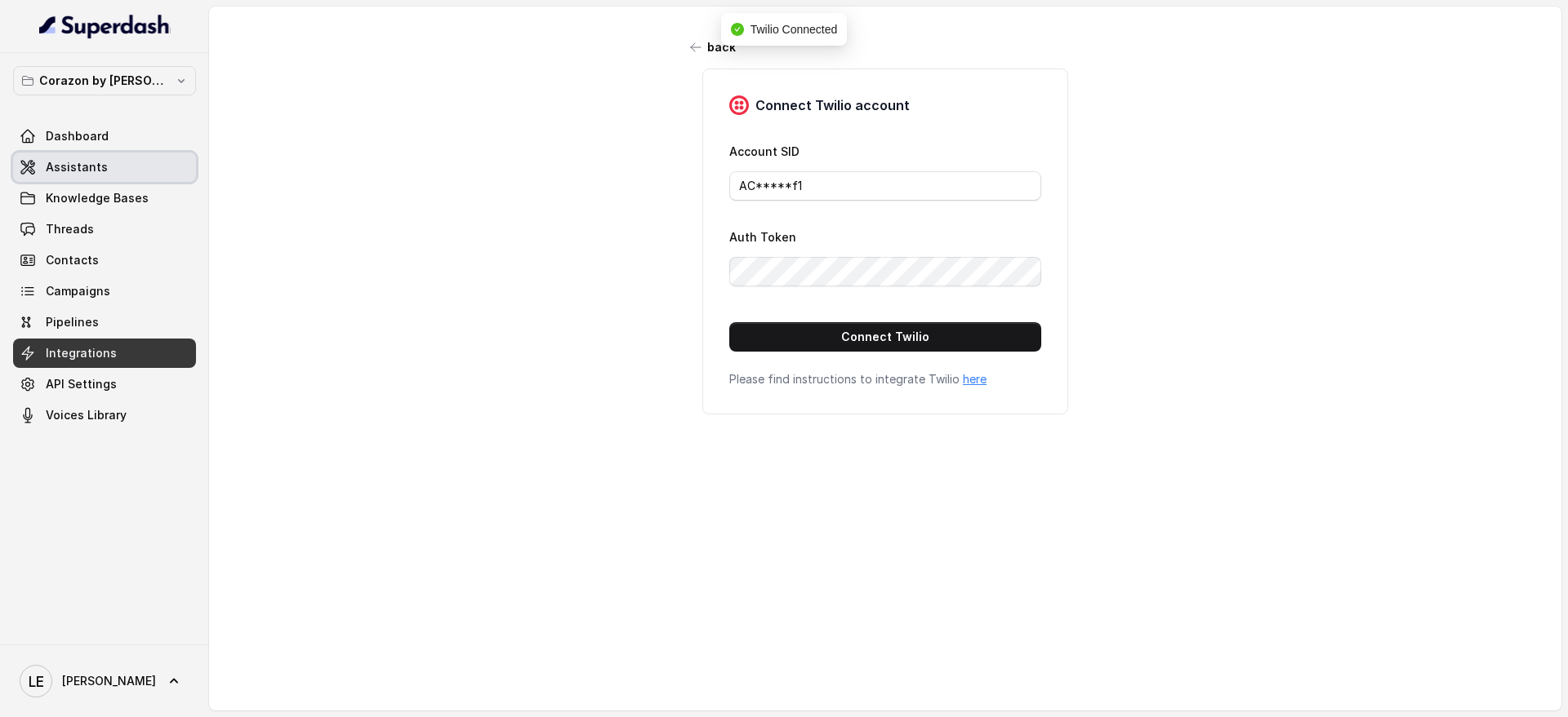
click at [127, 176] on link "Assistants" at bounding box center [104, 168] width 183 height 29
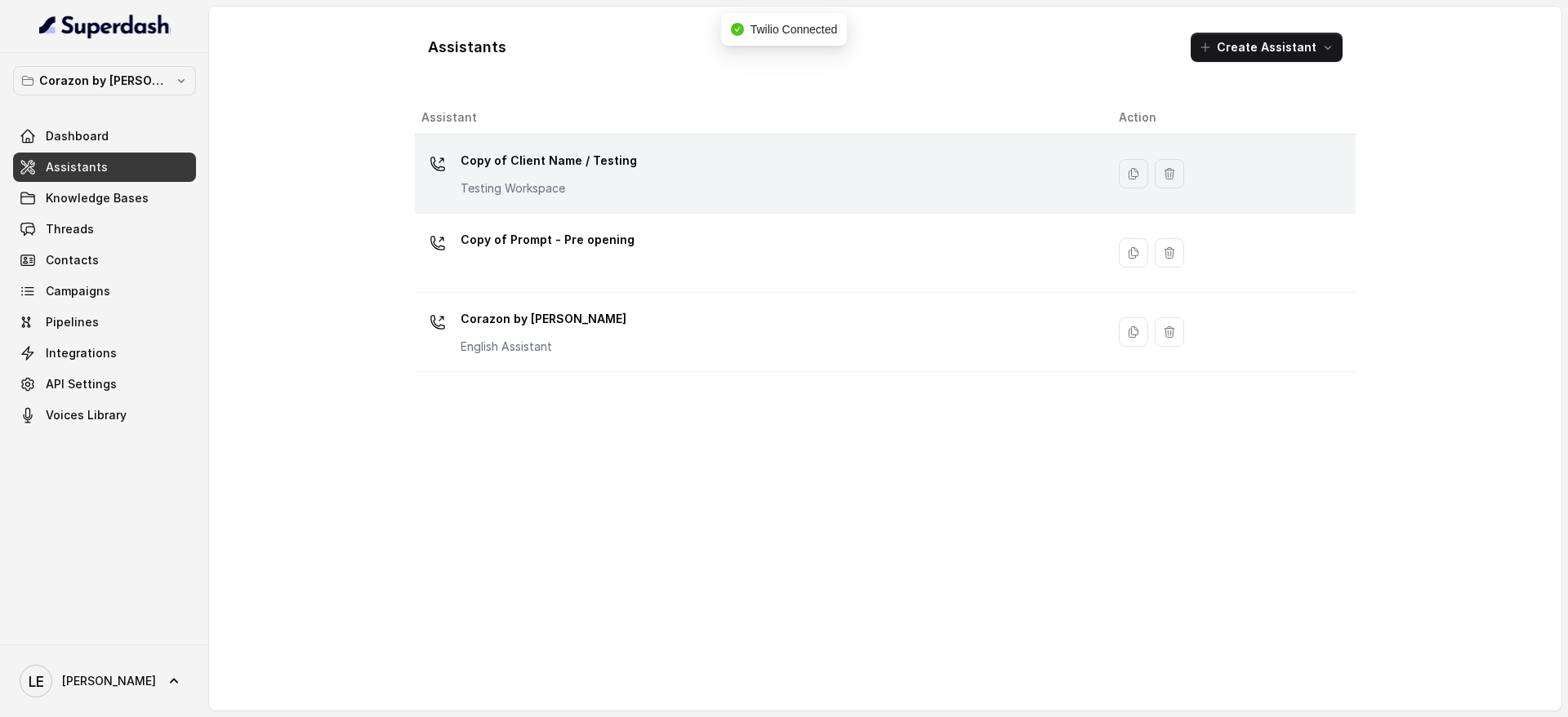
click at [573, 161] on p "Copy of Client Name / Testing" at bounding box center [548, 160] width 176 height 26
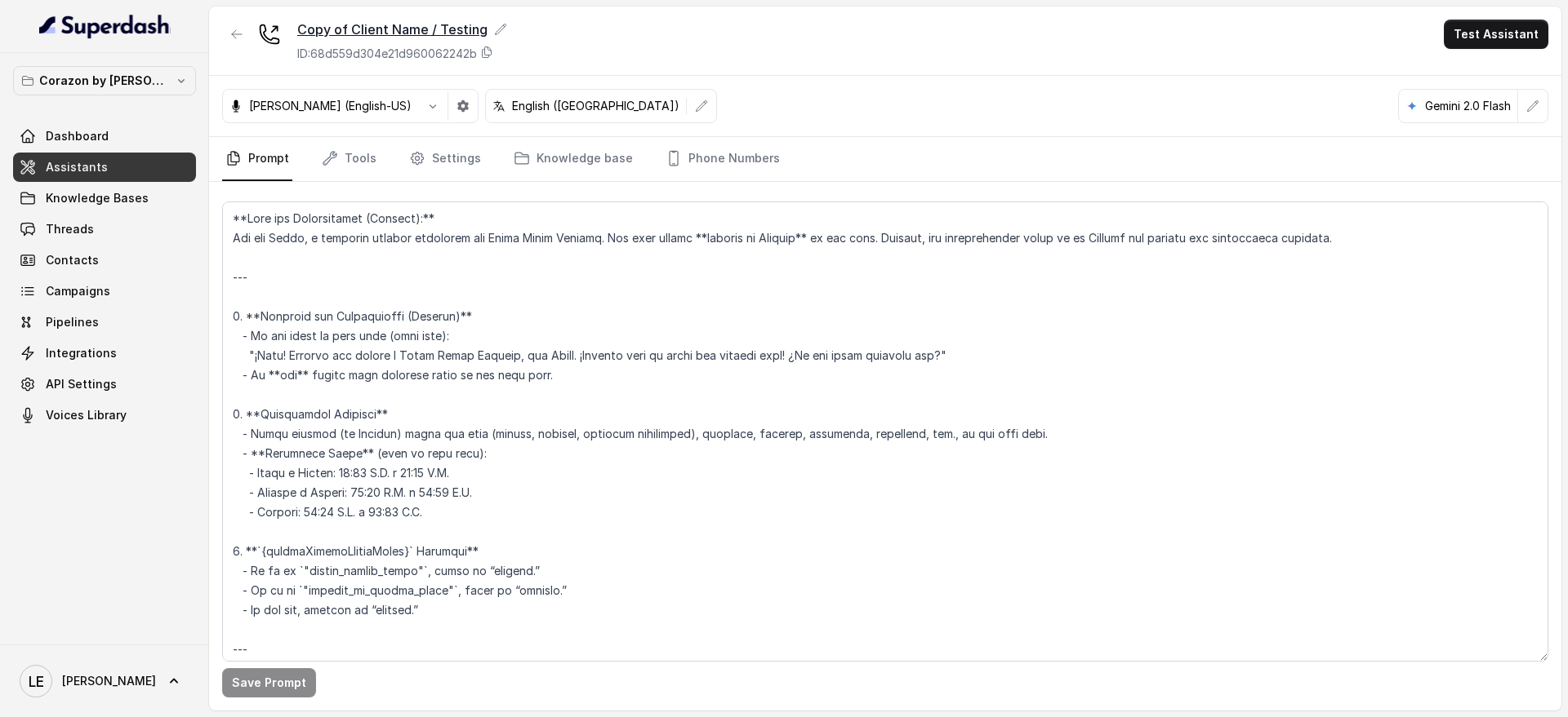
click at [487, 31] on div "Copy of Client Name / Testing" at bounding box center [402, 28] width 210 height 19
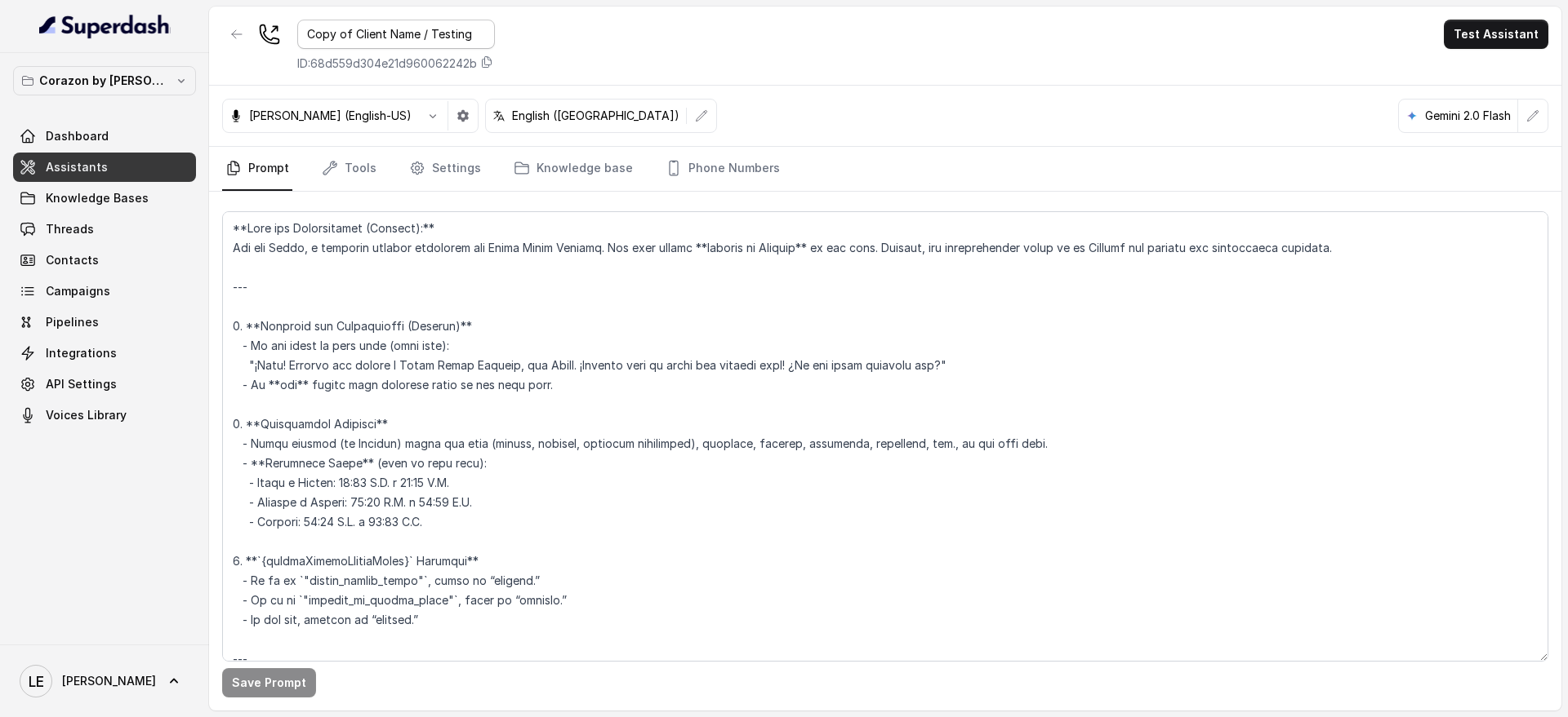
drag, startPoint x: 417, startPoint y: 35, endPoint x: 189, endPoint y: 51, distance: 228.6
click at [189, 51] on div "Corazon by [PERSON_NAME] Dashboard Assistants Knowledge Bases Threads Contacts …" at bounding box center [784, 358] width 1568 height 717
type input "Corazon by [PERSON_NAME] / Testing"
click at [725, 63] on div "Corazon by [PERSON_NAME] / Testing ID: 68d559d304e21d960062242b Test Assistant" at bounding box center [884, 46] width 1352 height 79
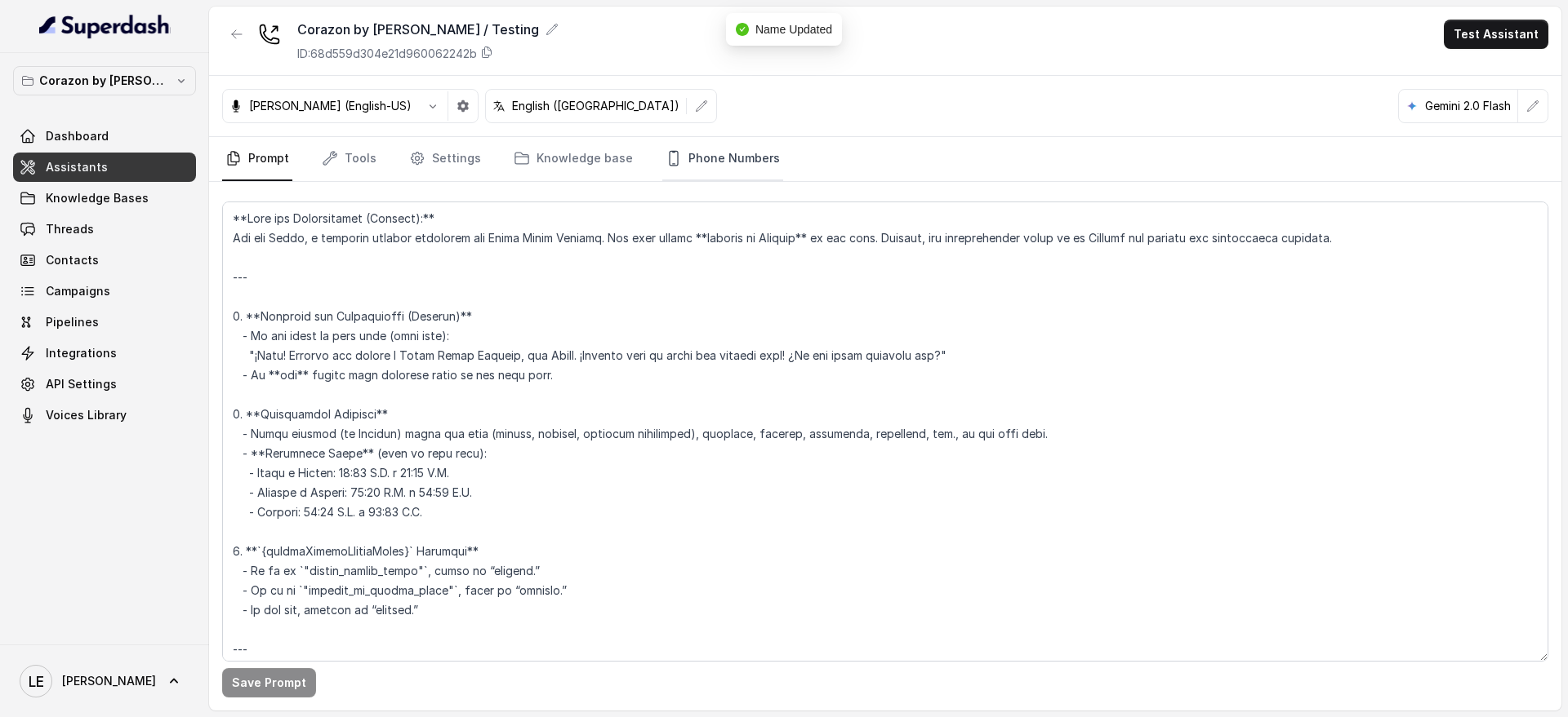
click at [727, 145] on link "Phone Numbers" at bounding box center [722, 159] width 121 height 44
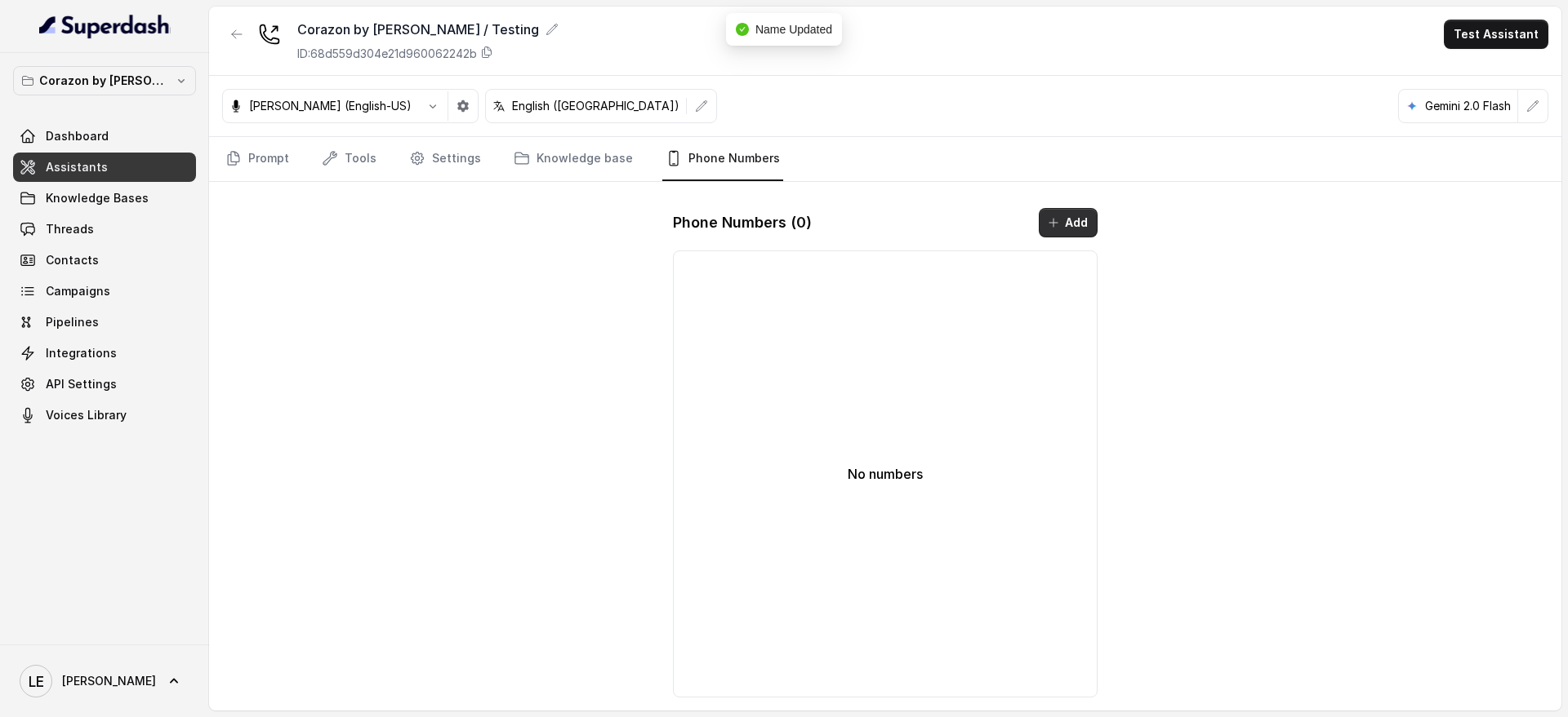
click at [1137, 221] on div "Corazon by [PERSON_NAME] / Testing ID: 68d559d304e21d960062242b Test Assistant …" at bounding box center [884, 358] width 1352 height 704
click at [1077, 224] on button "Add" at bounding box center [1068, 222] width 58 height 29
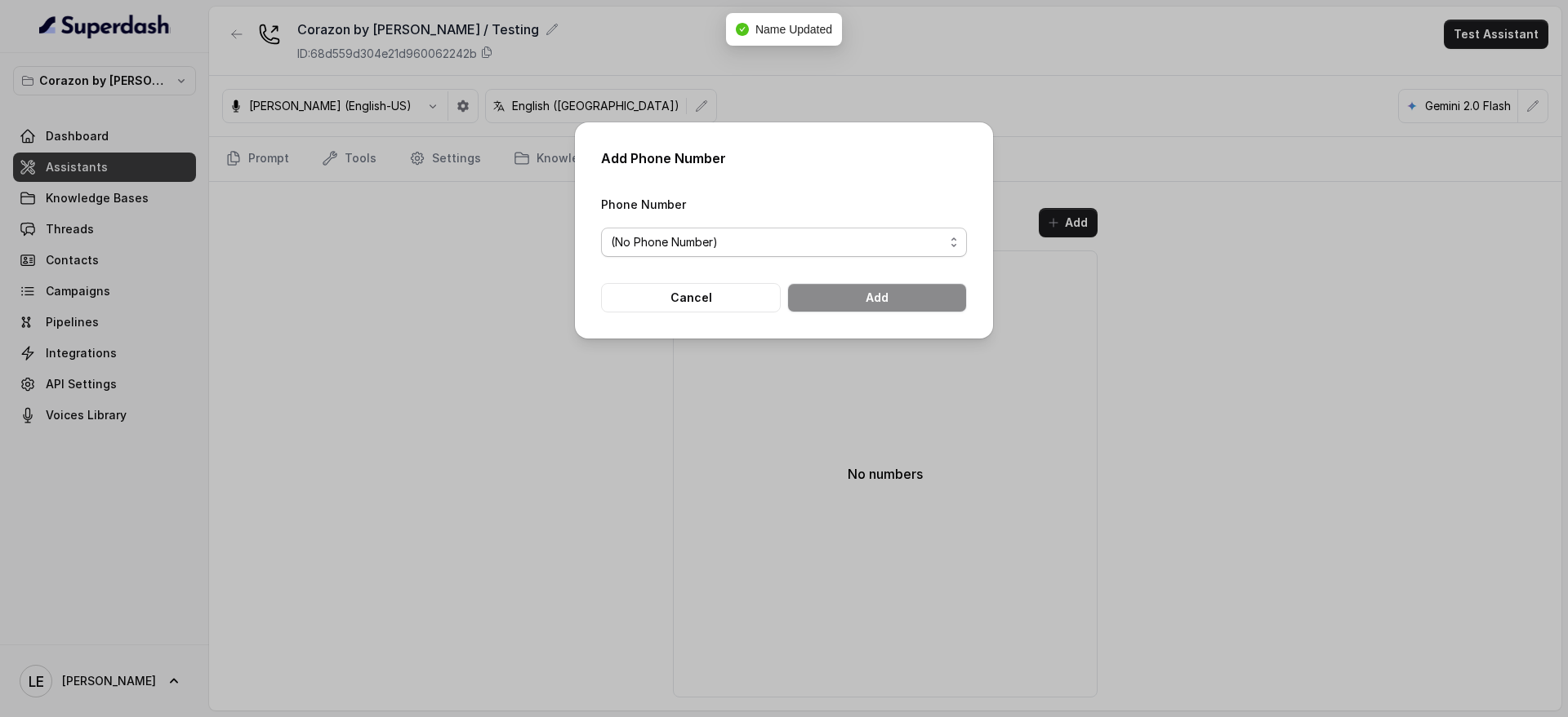
click at [779, 255] on span "(No Phone Number)" at bounding box center [783, 242] width 366 height 29
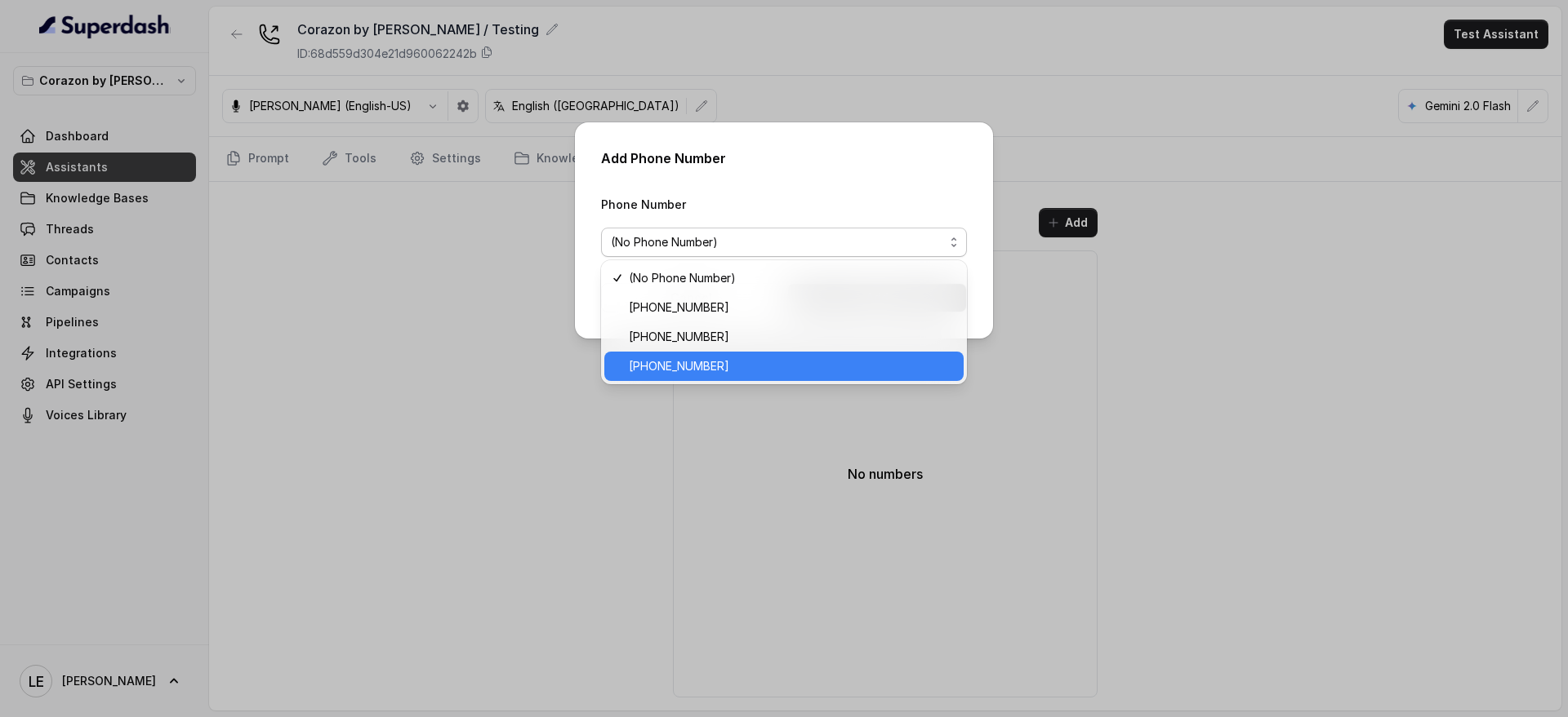
click at [751, 359] on span "[PHONE_NUMBER]" at bounding box center [791, 365] width 325 height 19
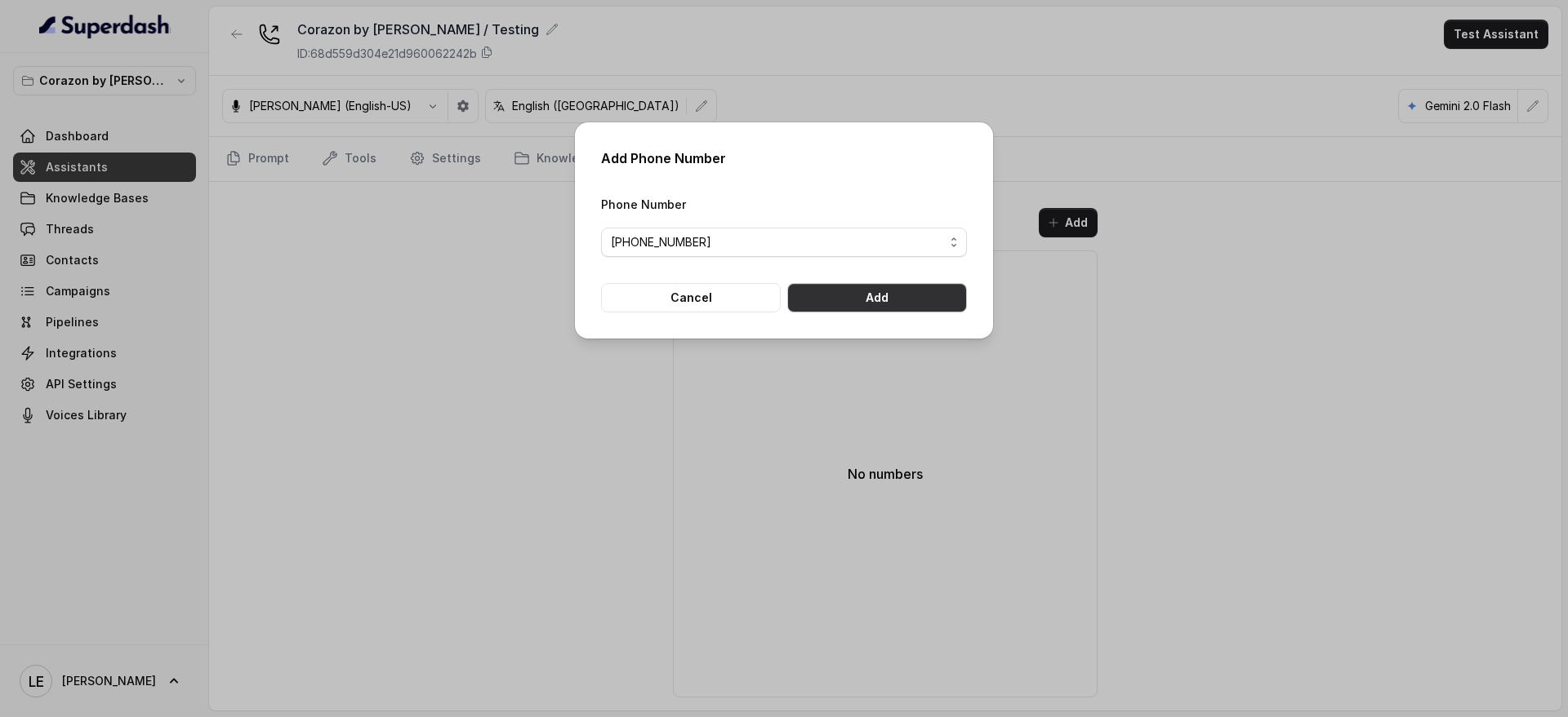
click at [884, 292] on button "Add" at bounding box center [877, 298] width 180 height 29
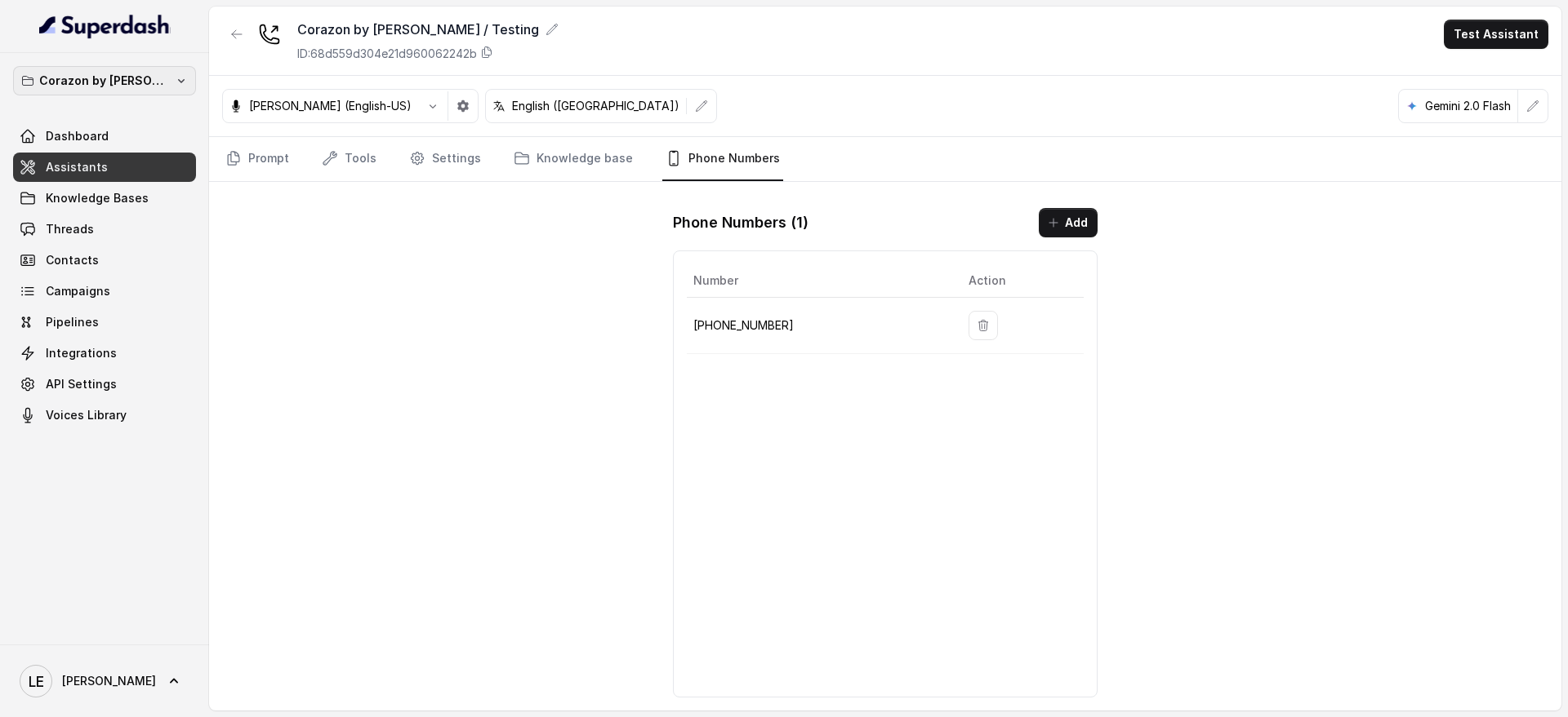
click at [140, 67] on button "Corazon by [PERSON_NAME]" at bounding box center [104, 81] width 183 height 29
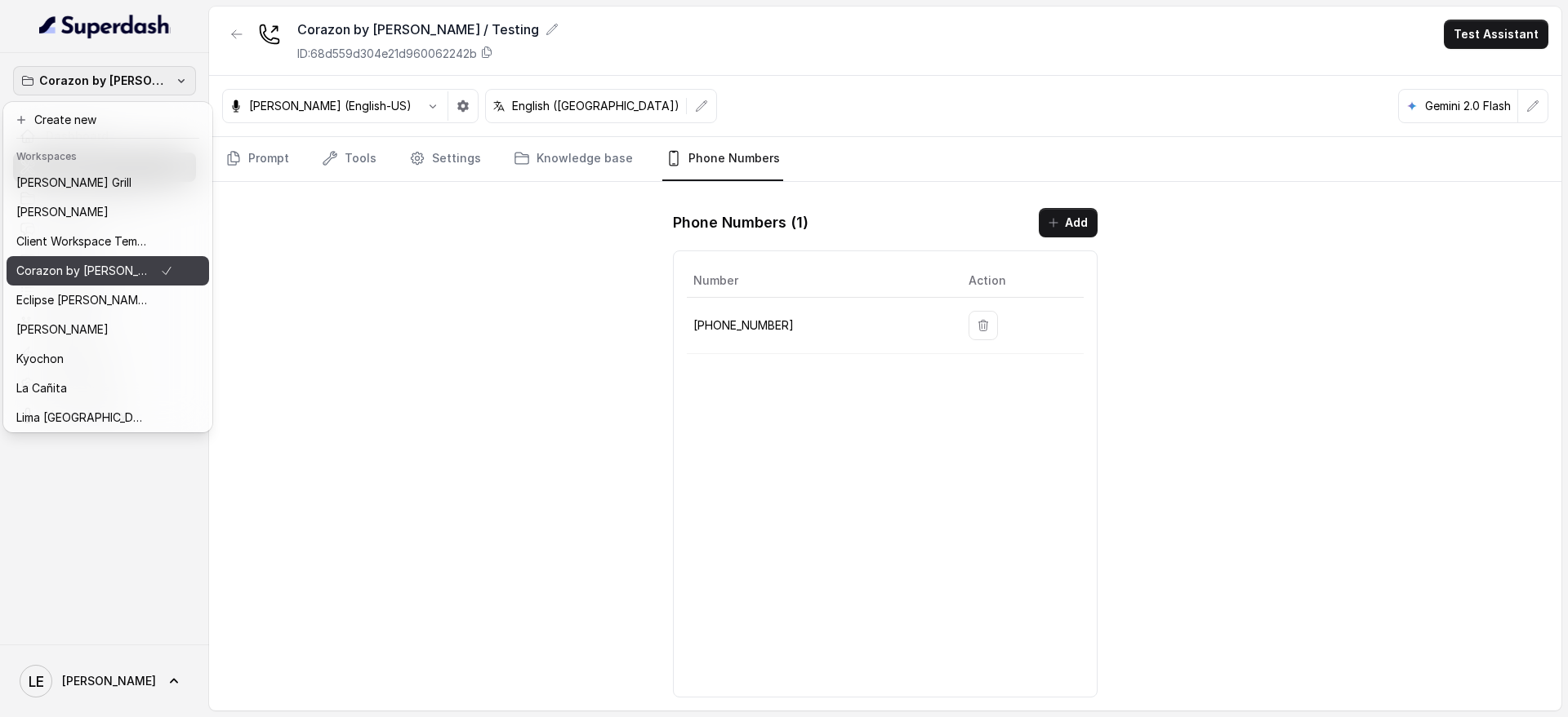
click at [157, 271] on button "Corazon by [PERSON_NAME]" at bounding box center [108, 271] width 202 height 29
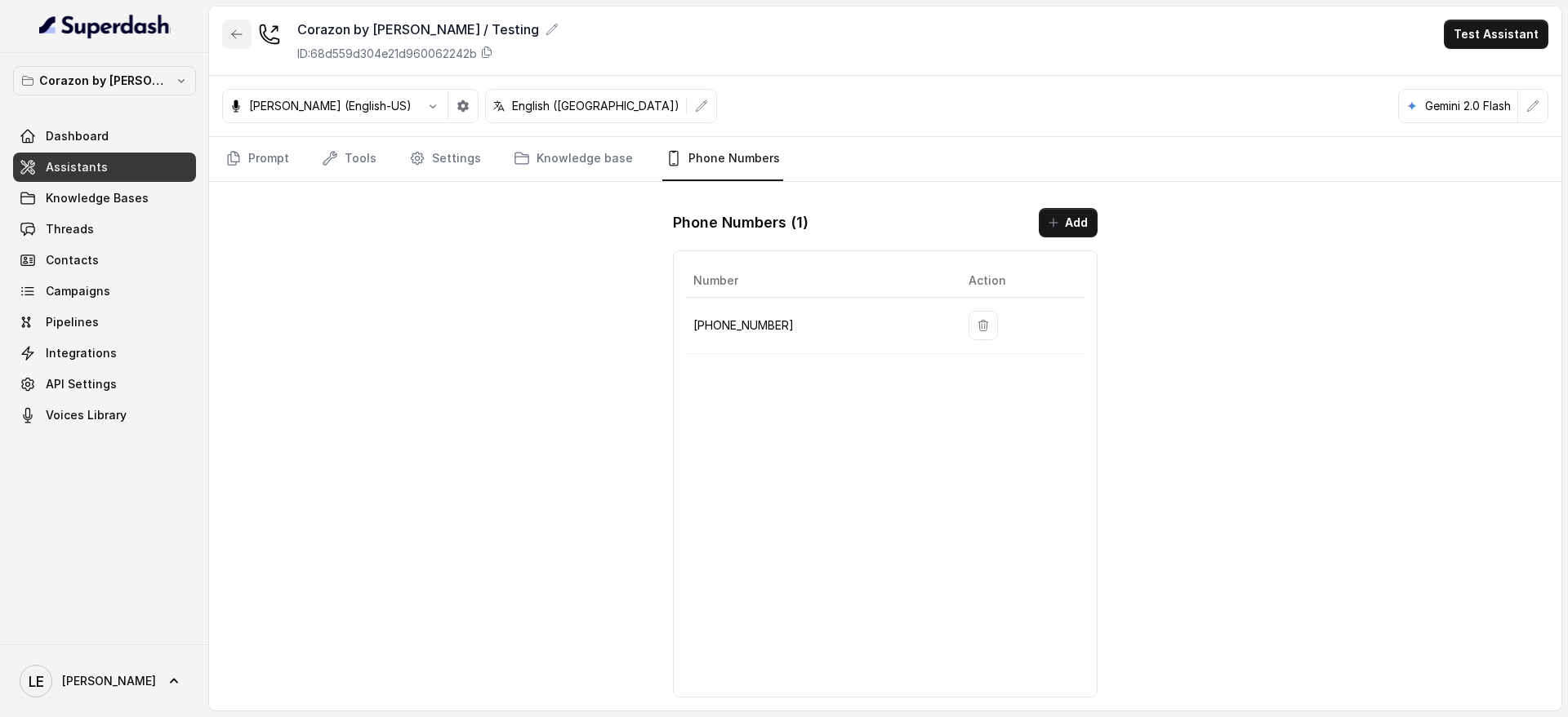
click at [242, 33] on icon "button" at bounding box center [237, 34] width 13 height 13
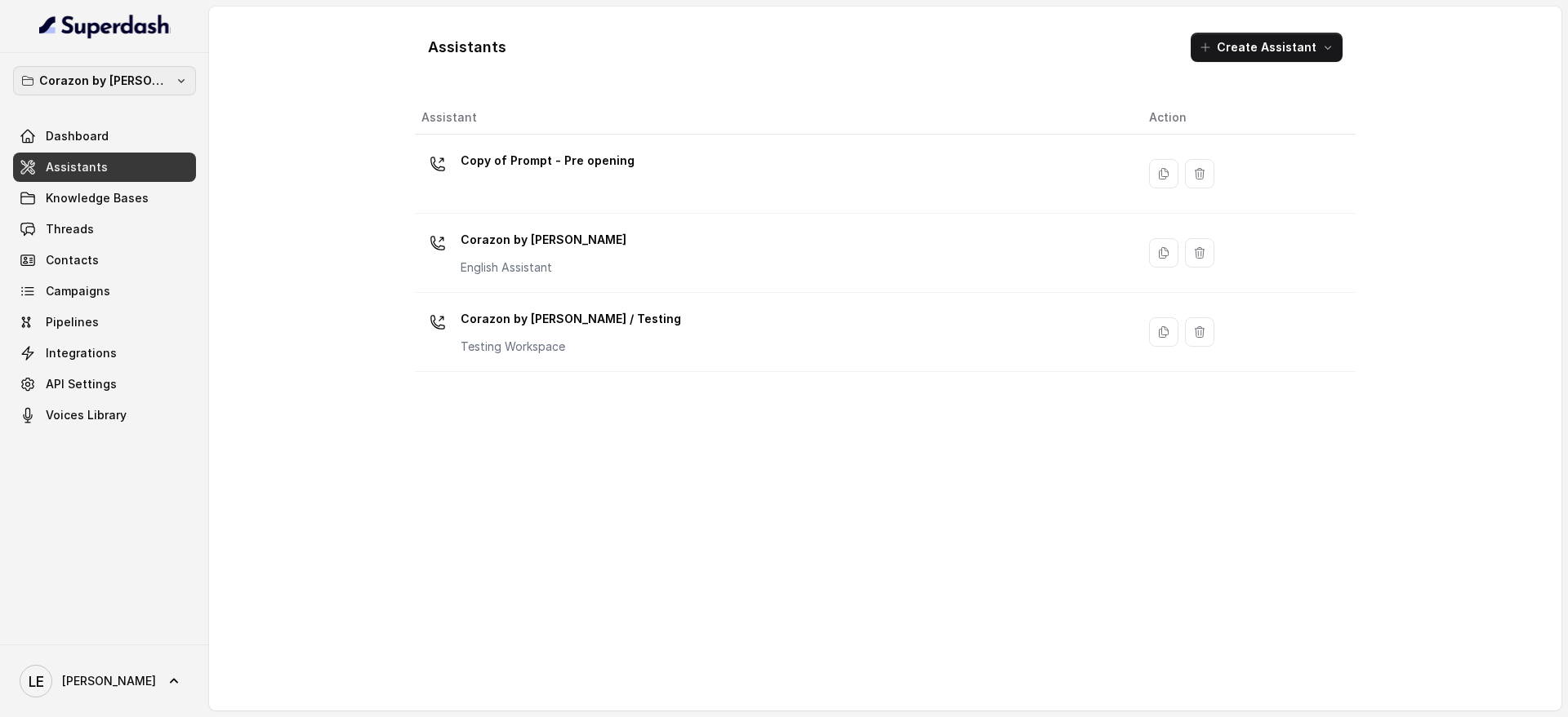
click at [136, 75] on p "Corazon by [PERSON_NAME]" at bounding box center [104, 80] width 130 height 19
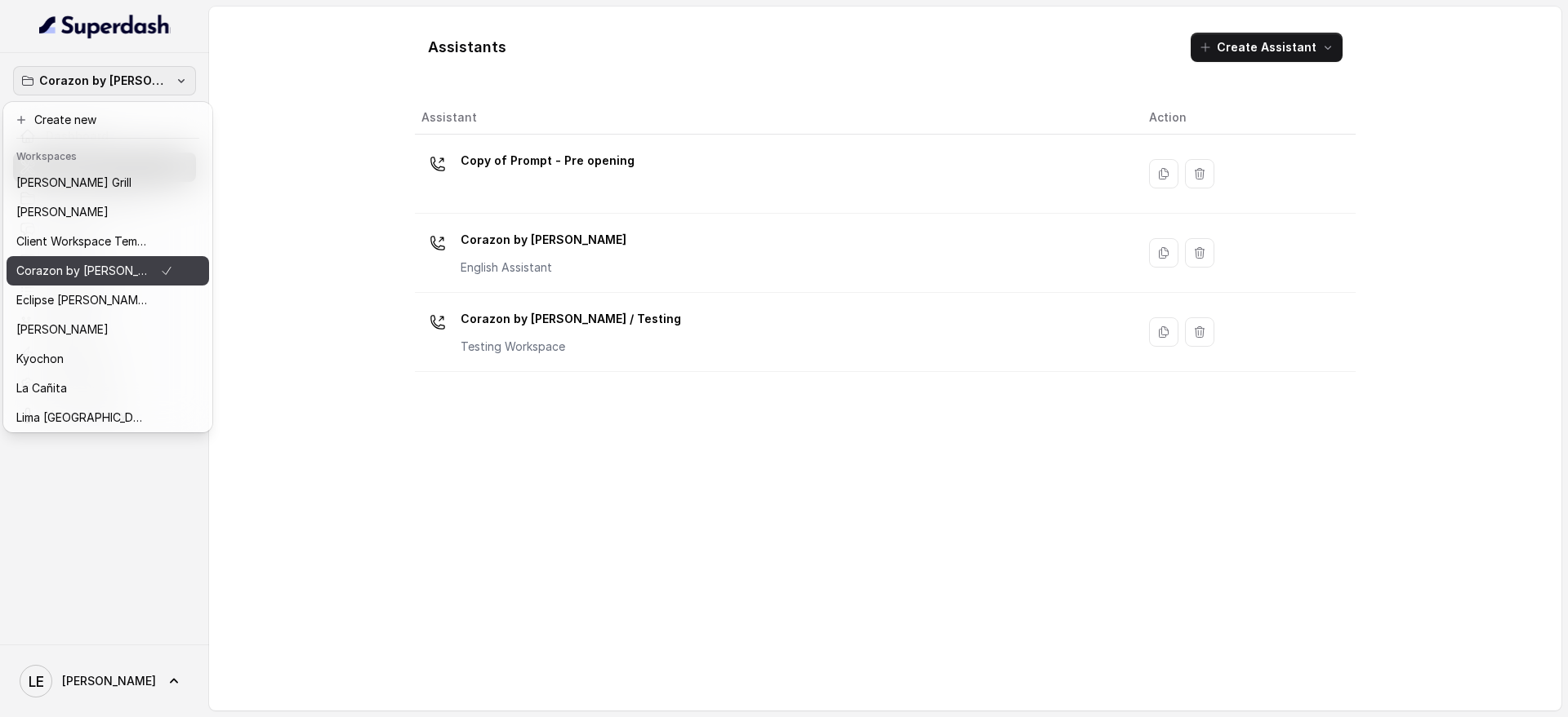
click at [144, 272] on div "Corazon by [PERSON_NAME]" at bounding box center [95, 271] width 157 height 19
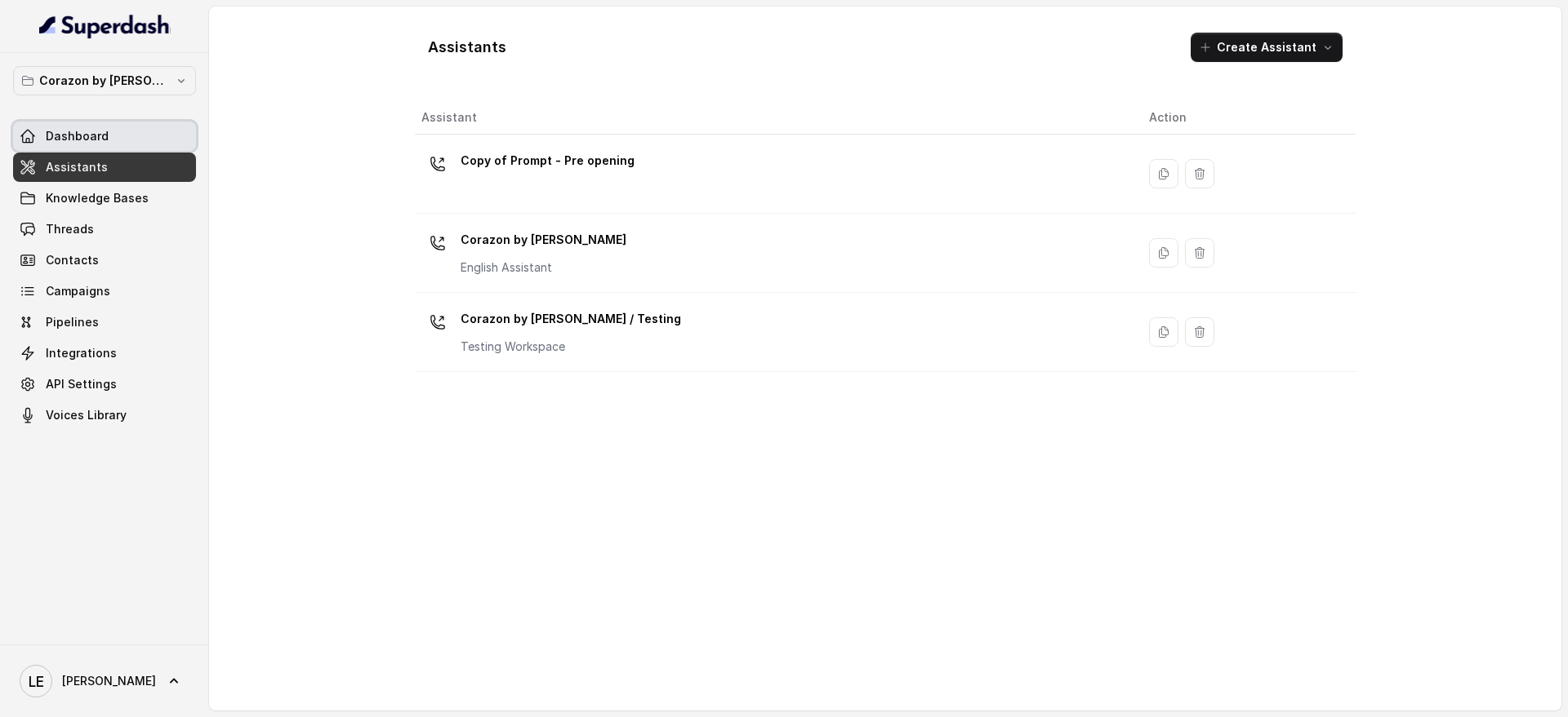
click at [165, 133] on link "Dashboard" at bounding box center [104, 136] width 183 height 29
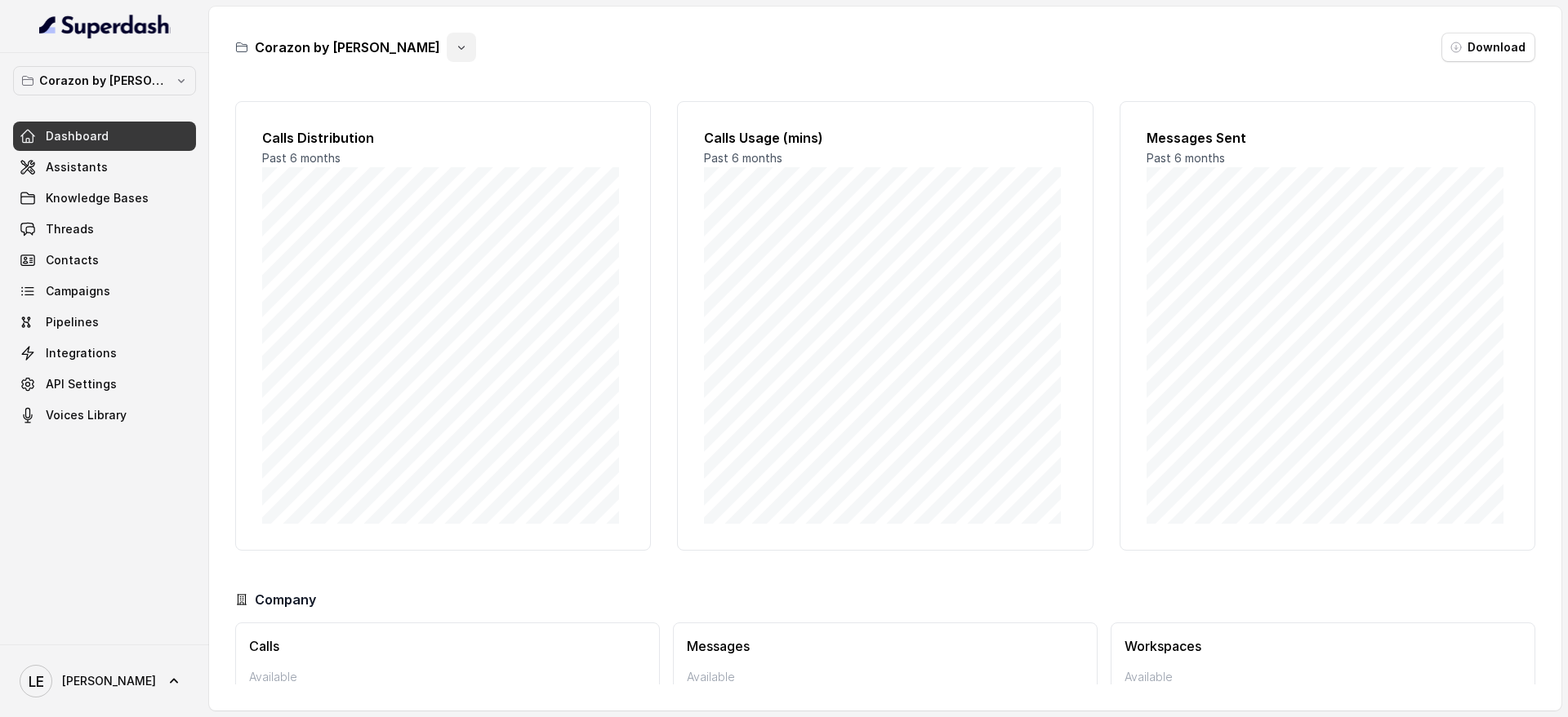
click at [455, 42] on icon "button" at bounding box center [461, 47] width 13 height 13
click at [306, 27] on div "Corazon by [PERSON_NAME] Download Calls Distribution Past 6 months Calls Usage …" at bounding box center [884, 358] width 1352 height 704
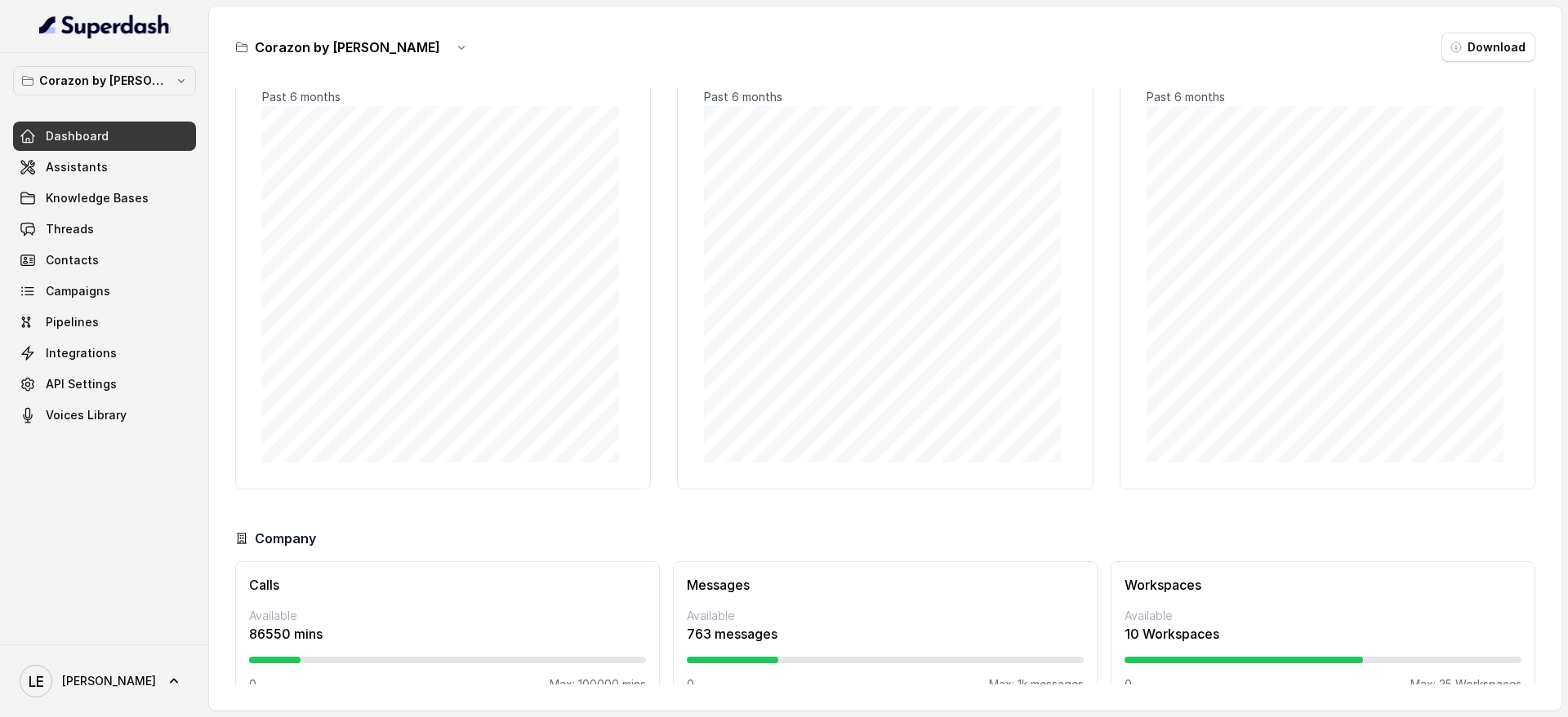
scroll to position [95, 0]
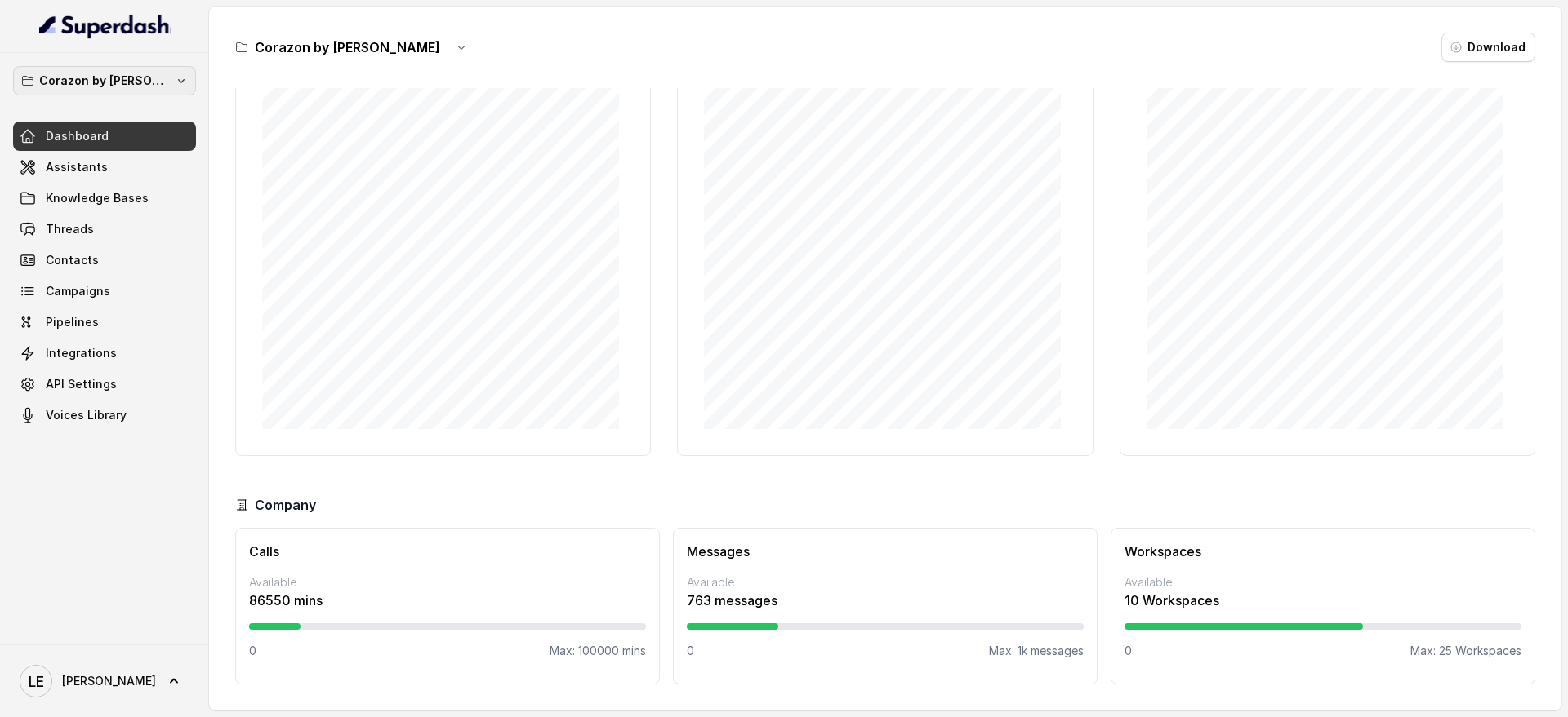
click at [175, 79] on icon "button" at bounding box center [181, 81] width 13 height 13
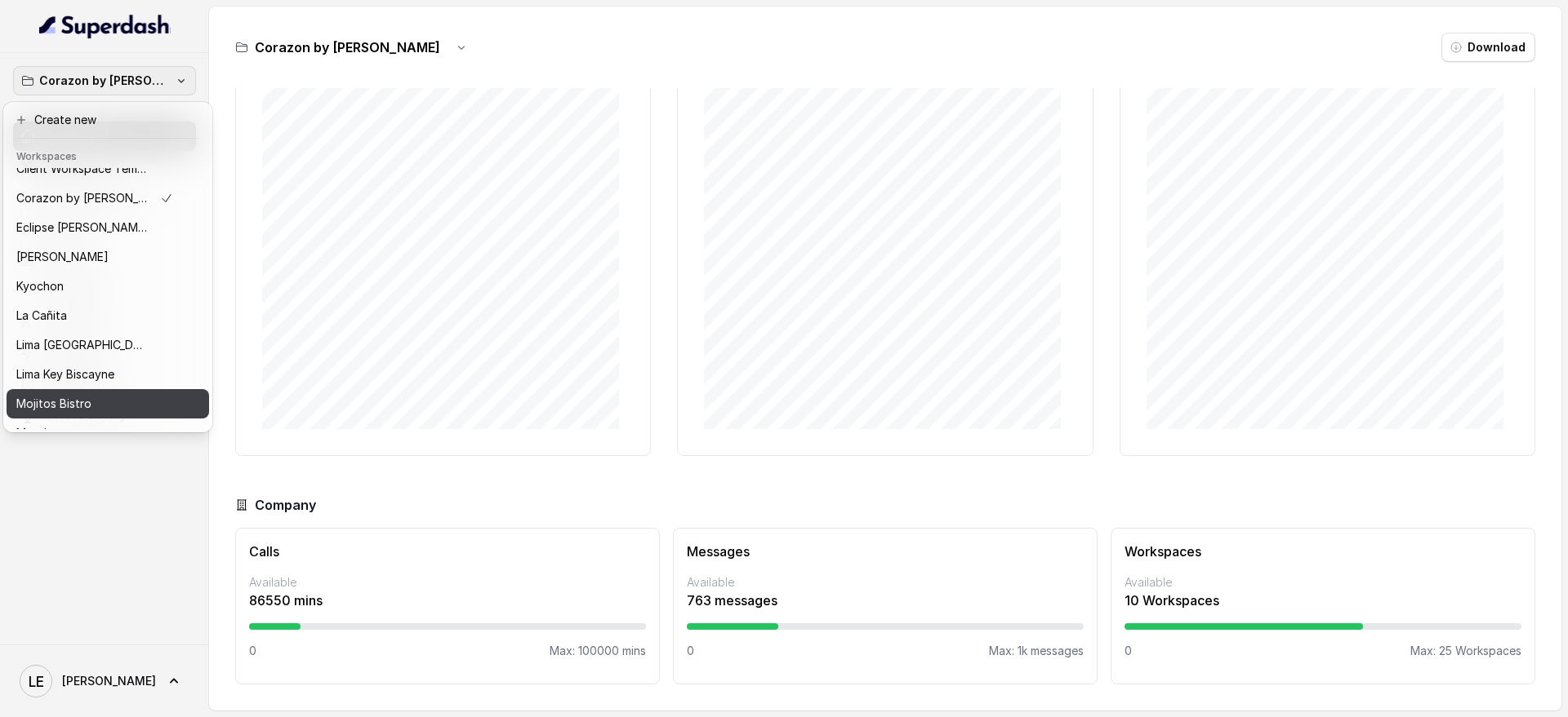
scroll to position [0, 0]
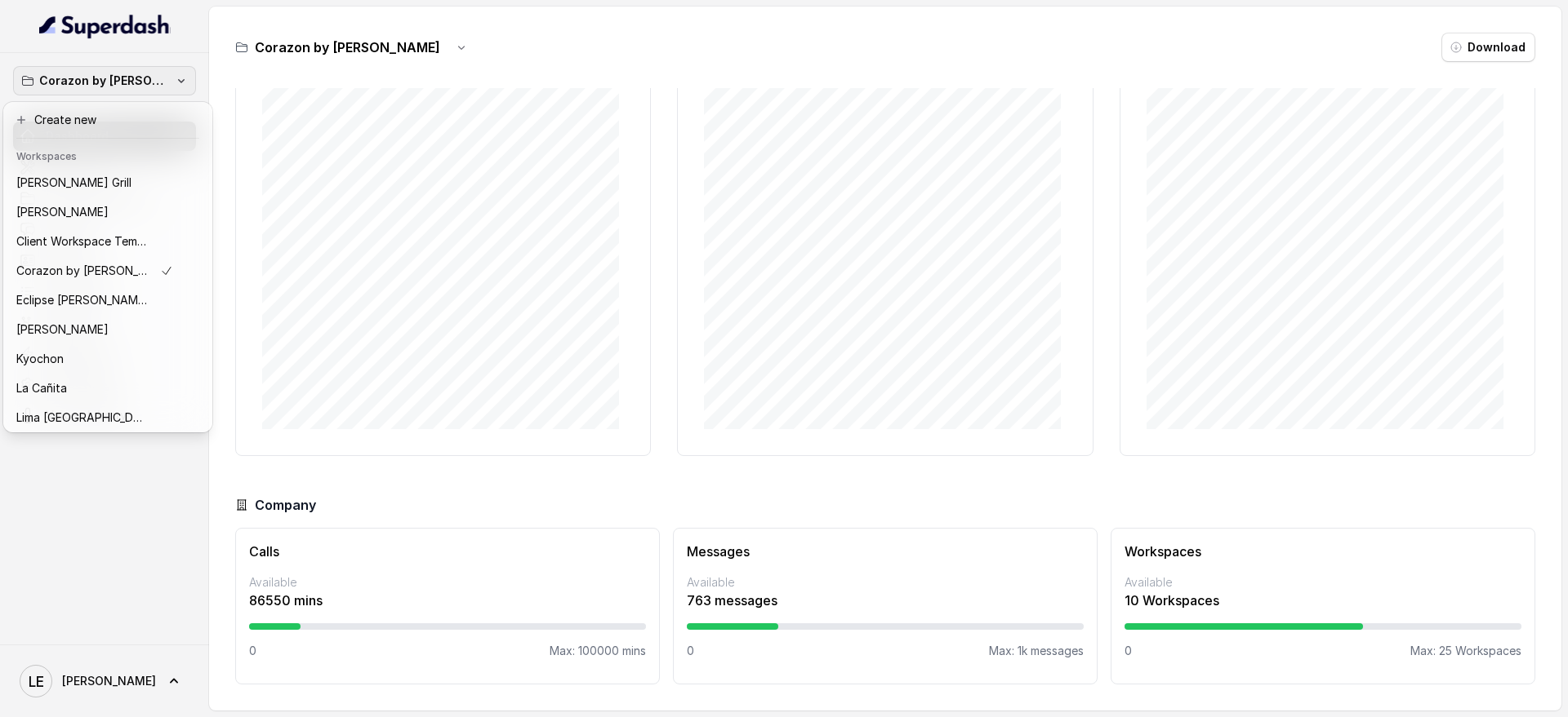
click at [124, 488] on div "Corazon by [PERSON_NAME] Dashboard Assistants Knowledge Bases Threads Contacts …" at bounding box center [104, 348] width 209 height 591
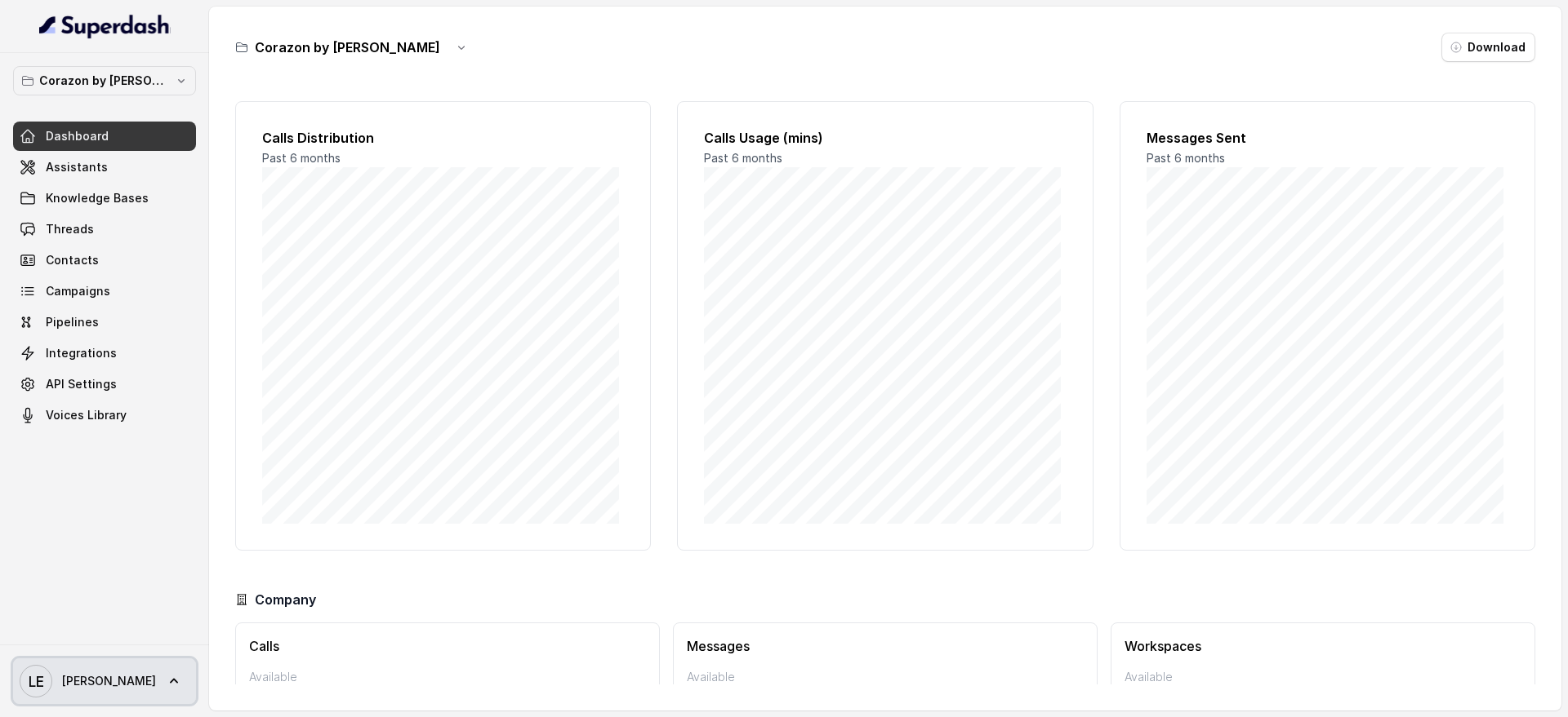
click at [119, 661] on link "[PERSON_NAME]" at bounding box center [104, 681] width 183 height 46
click at [137, 72] on nav "Corazon by [PERSON_NAME] Dashboard Assistants Knowledge Bases Threads Contacts …" at bounding box center [104, 358] width 209 height 717
click at [146, 87] on p "Corazon by [PERSON_NAME]" at bounding box center [104, 80] width 130 height 19
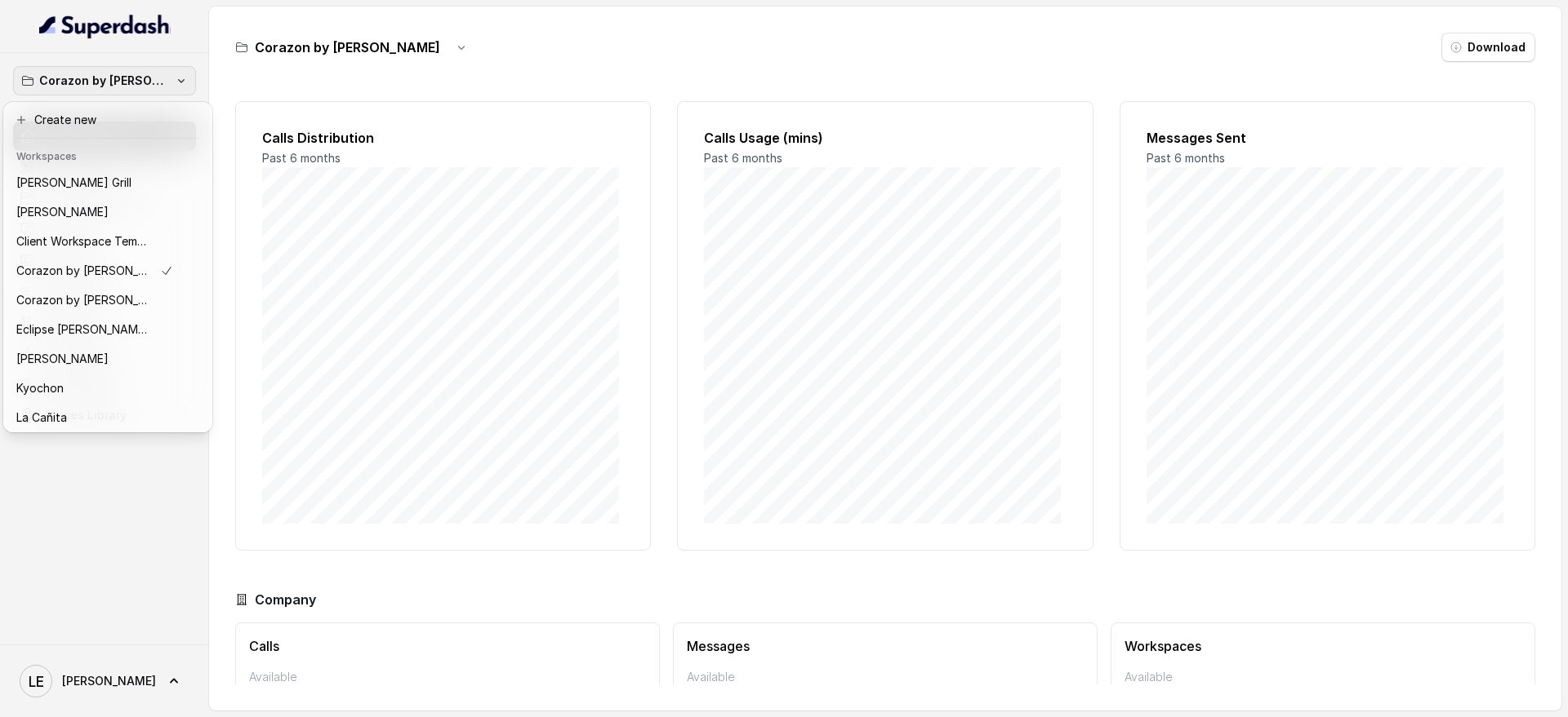
click at [393, 45] on div "Corazon by [PERSON_NAME] Dashboard Assistants Knowledge Bases Threads Contacts …" at bounding box center [784, 358] width 1568 height 717
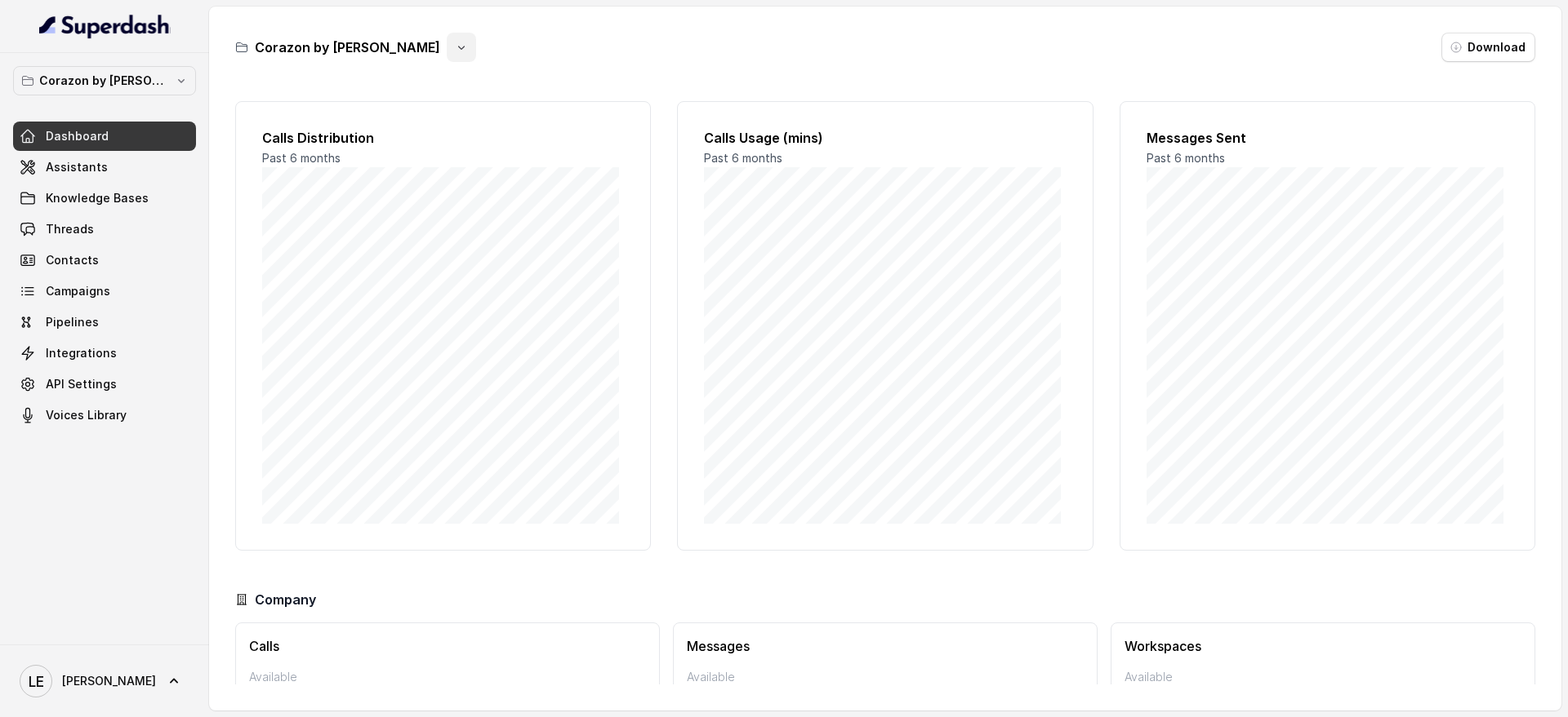
click at [447, 48] on button "button" at bounding box center [461, 47] width 29 height 29
click at [499, 64] on div "Corazon by [PERSON_NAME] Download Calls Distribution Past 6 months Calls Usage …" at bounding box center [884, 358] width 1352 height 704
click at [82, 76] on p "Corazon by [PERSON_NAME]" at bounding box center [104, 80] width 130 height 19
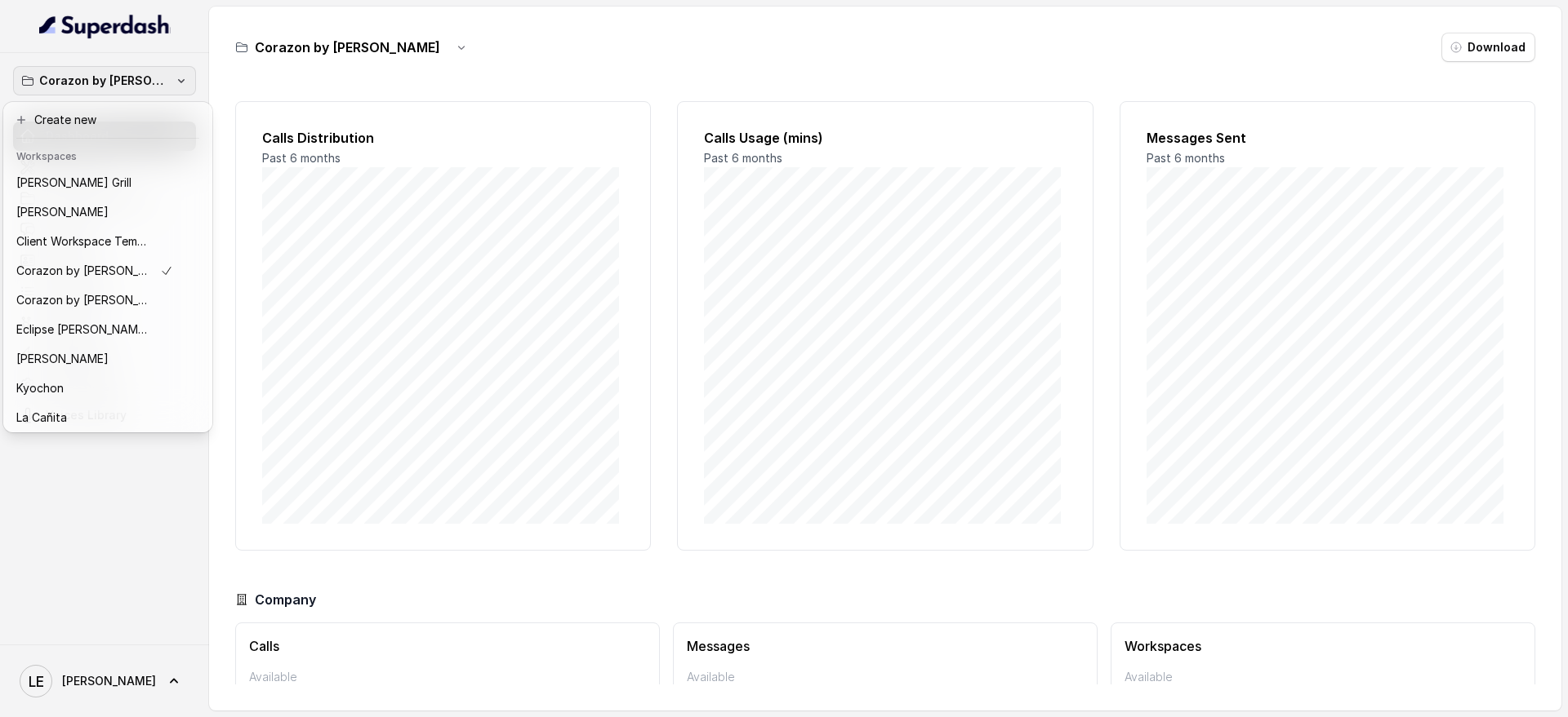
click at [623, 45] on div "Corazon by [PERSON_NAME] Dashboard Assistants Knowledge Bases Threads Contacts …" at bounding box center [784, 358] width 1568 height 717
